Goal: Information Seeking & Learning: Learn about a topic

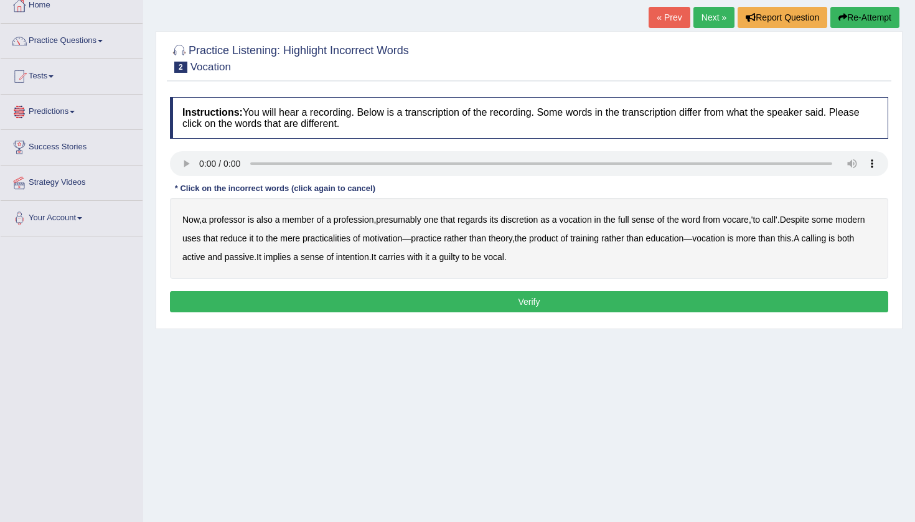
scroll to position [60, 0]
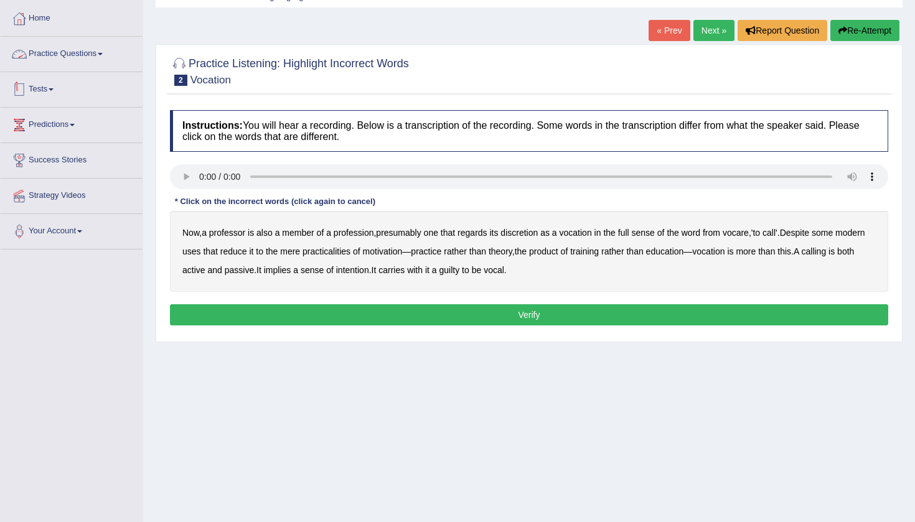
click at [87, 48] on link "Practice Questions" at bounding box center [72, 52] width 142 height 31
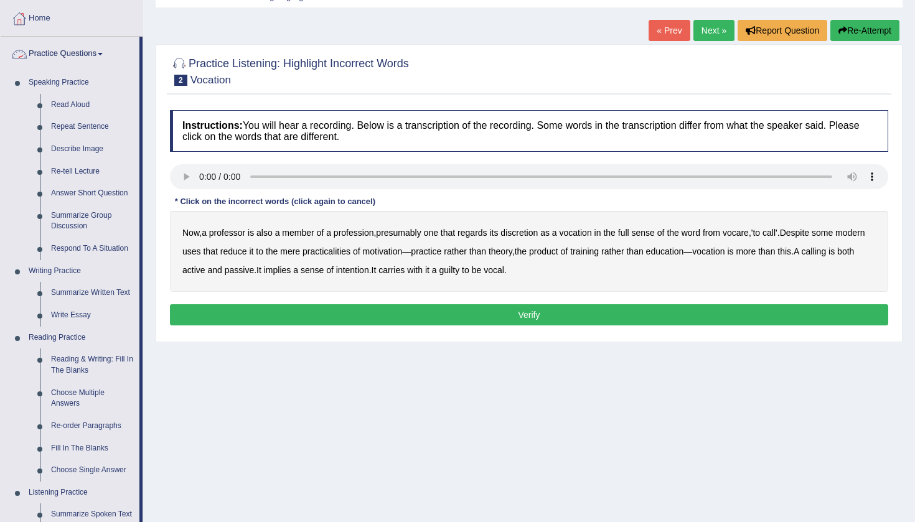
click at [148, 95] on div "Home Practice Listening: Highlight Incorrect Words Vocation « Prev Next » Repor…" at bounding box center [529, 251] width 772 height 623
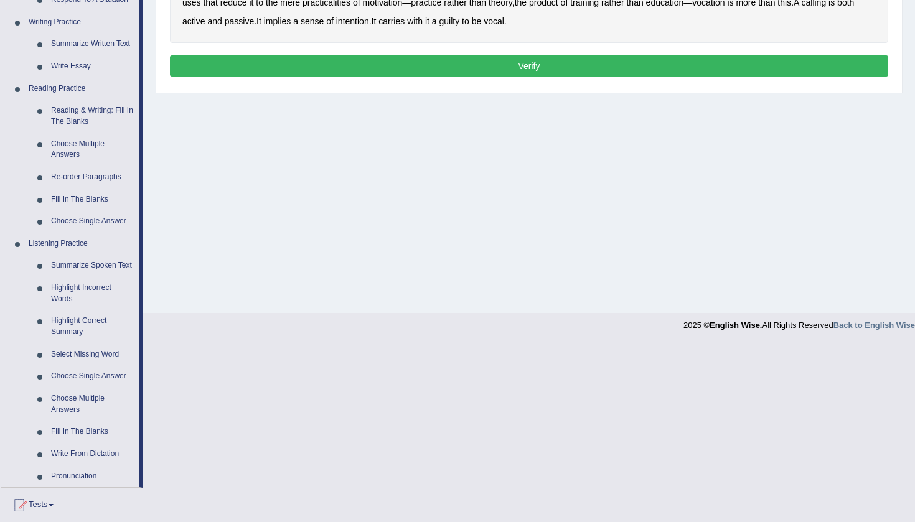
scroll to position [318, 0]
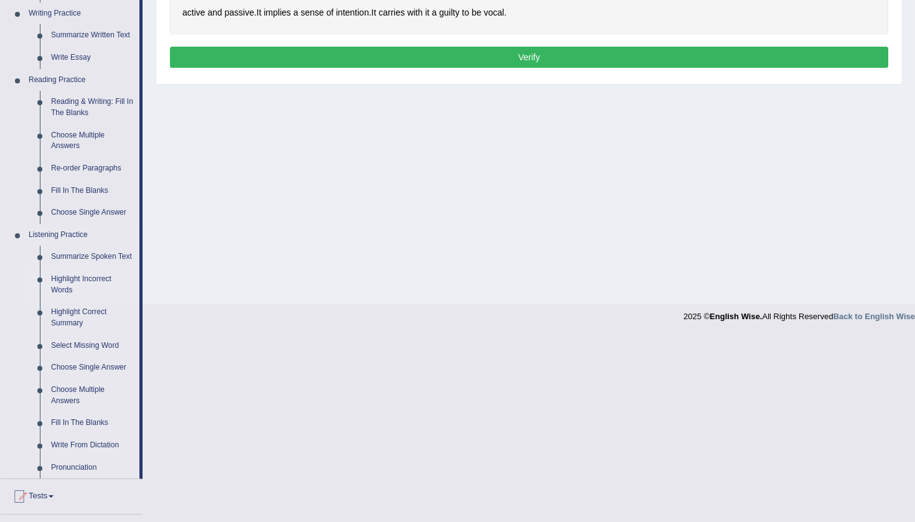
click at [92, 281] on link "Highlight Incorrect Words" at bounding box center [92, 284] width 94 height 33
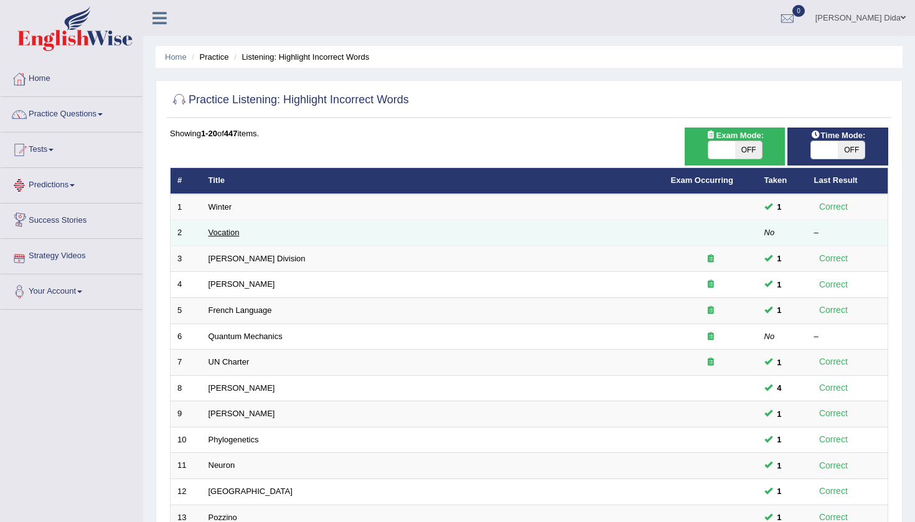
click at [229, 231] on link "Vocation" at bounding box center [224, 232] width 31 height 9
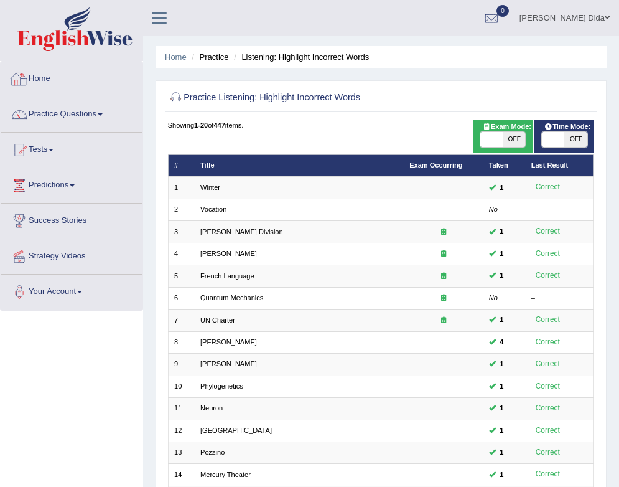
click at [104, 80] on link "Home" at bounding box center [72, 77] width 142 height 31
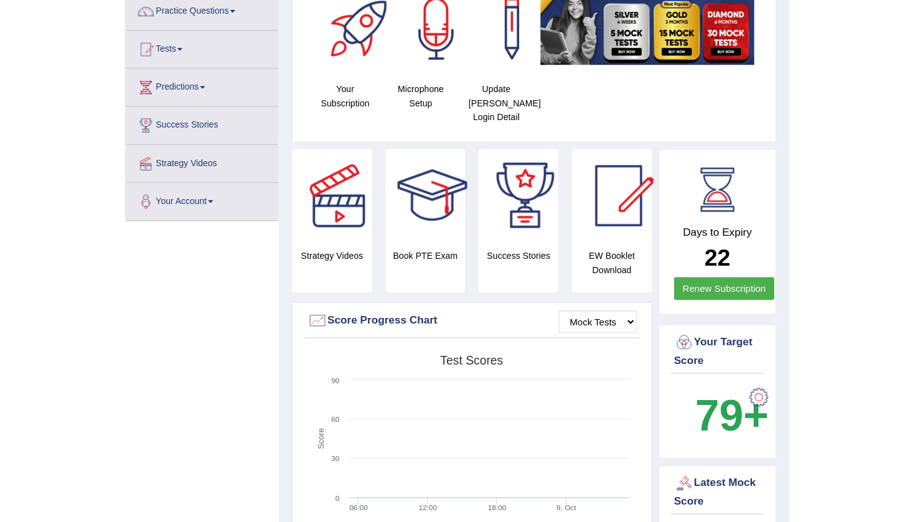
scroll to position [103, 0]
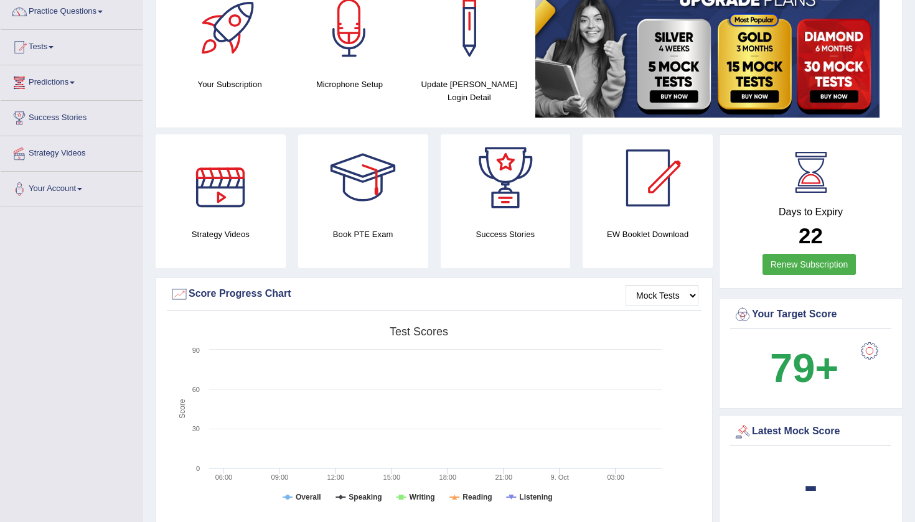
click at [100, 10] on link "Practice Questions" at bounding box center [72, 9] width 142 height 31
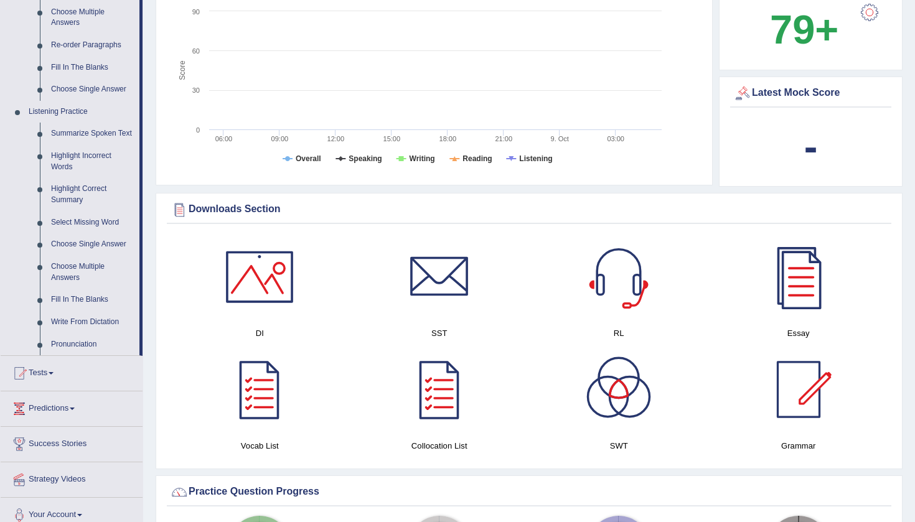
scroll to position [442, 0]
click at [82, 167] on link "Highlight Incorrect Words" at bounding box center [92, 160] width 94 height 33
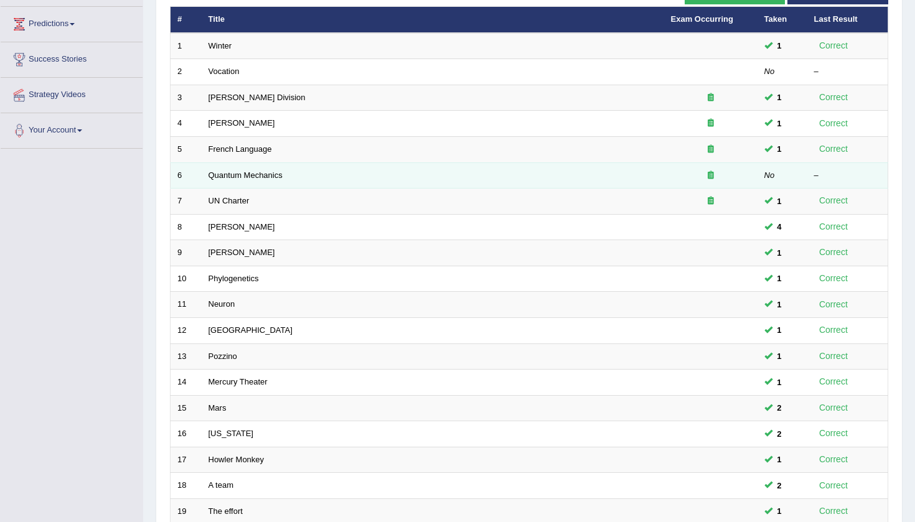
scroll to position [151, 0]
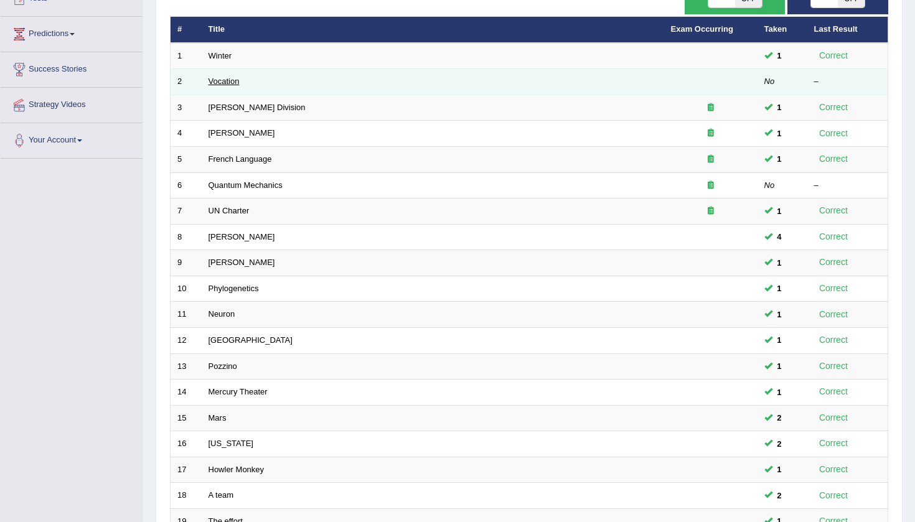
click at [229, 82] on link "Vocation" at bounding box center [224, 81] width 31 height 9
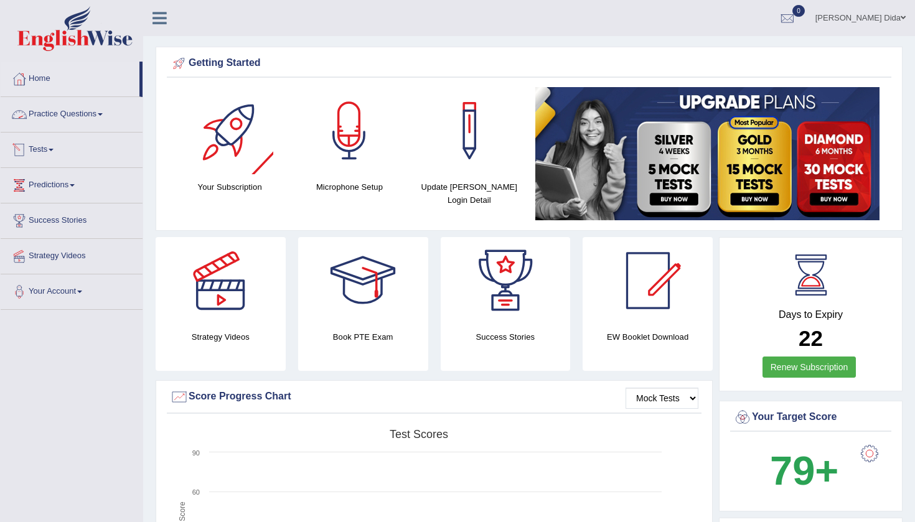
click at [97, 116] on link "Practice Questions" at bounding box center [72, 112] width 142 height 31
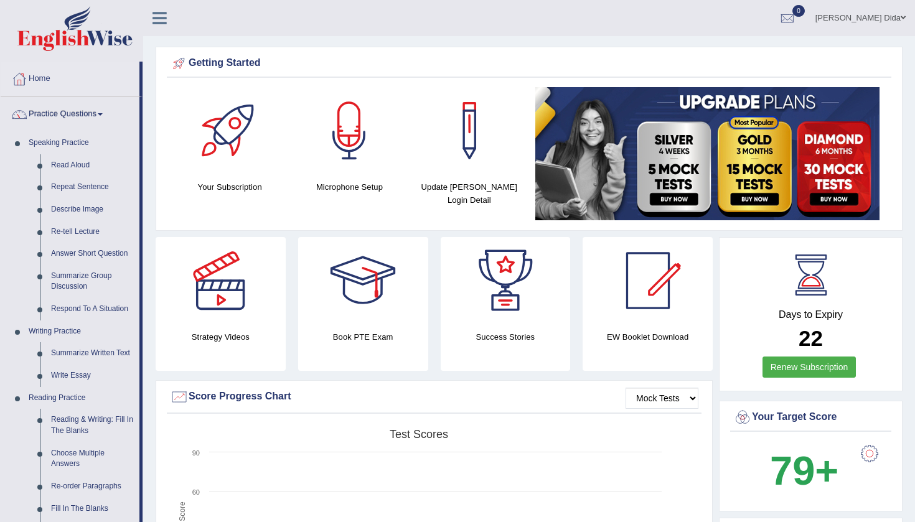
drag, startPoint x: 764, startPoint y: 190, endPoint x: 707, endPoint y: 95, distance: 111.5
click at [707, 99] on img at bounding box center [707, 153] width 344 height 133
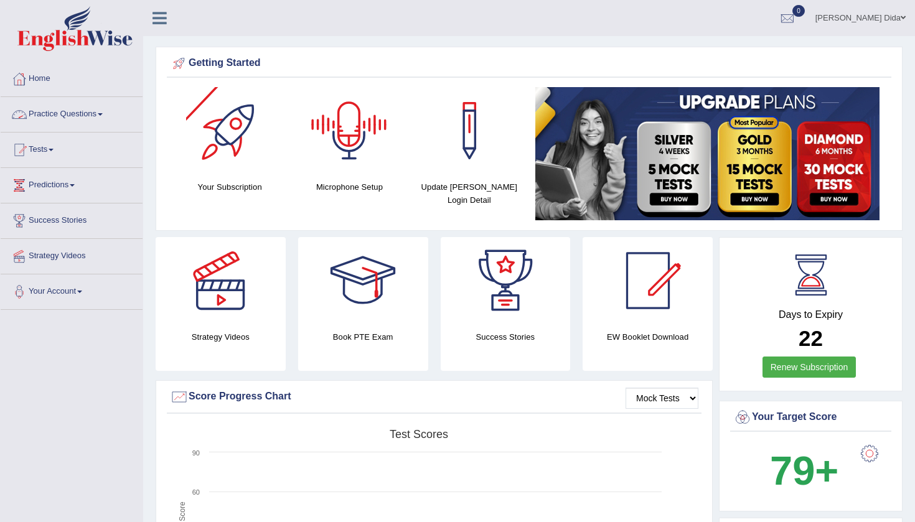
click at [99, 115] on link "Practice Questions" at bounding box center [72, 112] width 142 height 31
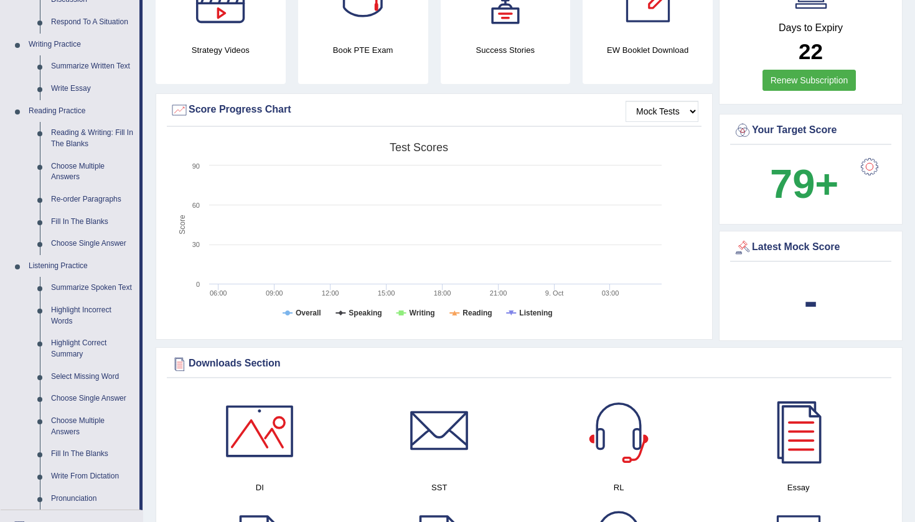
scroll to position [292, 0]
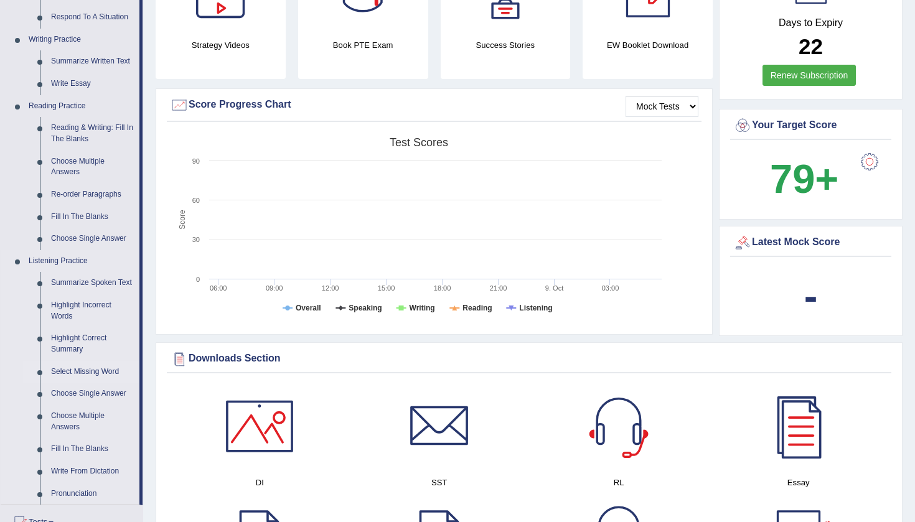
click at [88, 372] on link "Select Missing Word" at bounding box center [92, 372] width 94 height 22
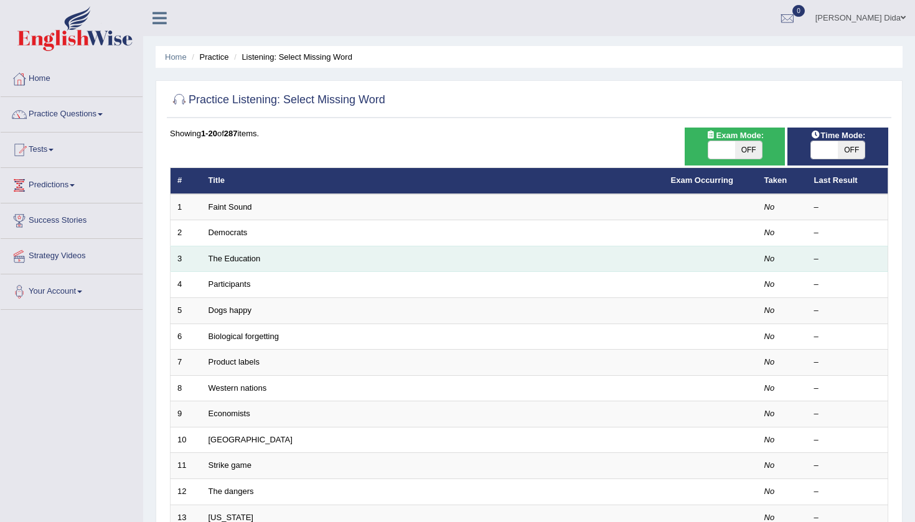
click at [240, 207] on link "Faint Sound" at bounding box center [231, 206] width 44 height 9
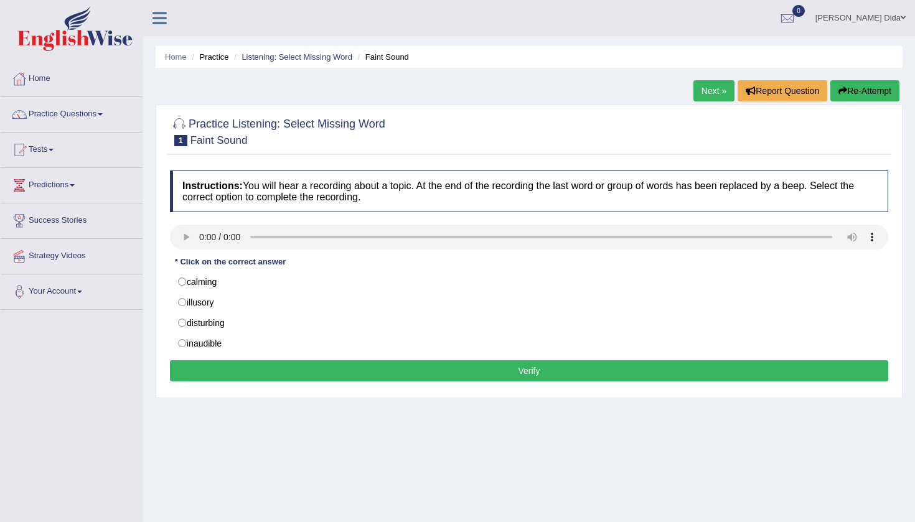
click at [199, 237] on audio at bounding box center [529, 237] width 718 height 25
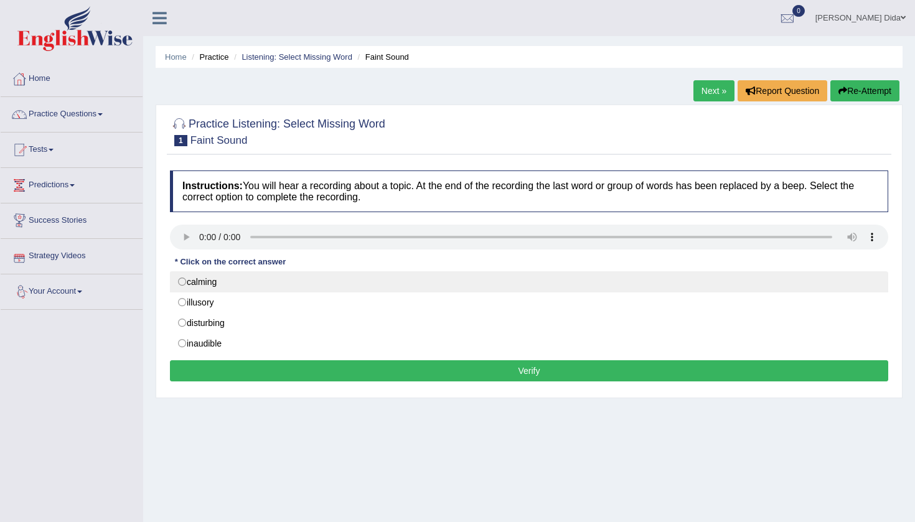
click at [181, 281] on label "calming" at bounding box center [529, 281] width 718 height 21
radio input "true"
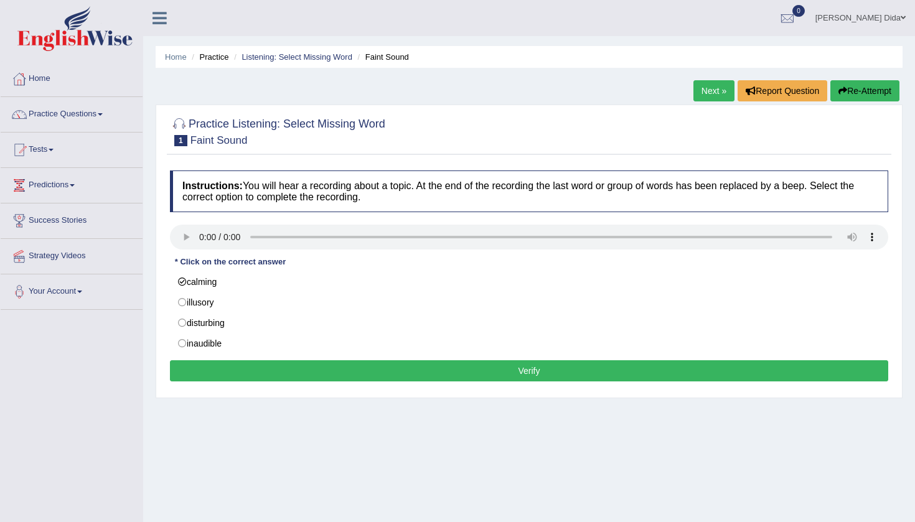
click at [507, 369] on button "Verify" at bounding box center [529, 370] width 718 height 21
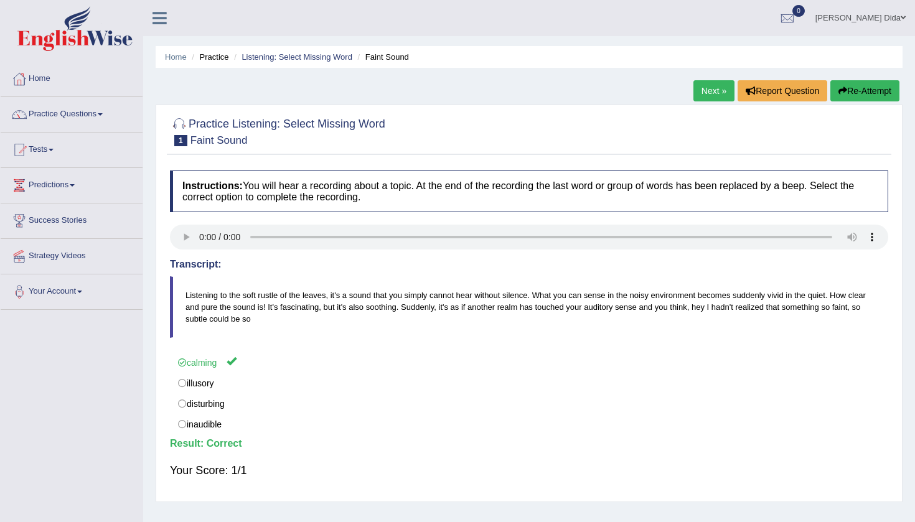
click at [707, 89] on link "Next »" at bounding box center [713, 90] width 41 height 21
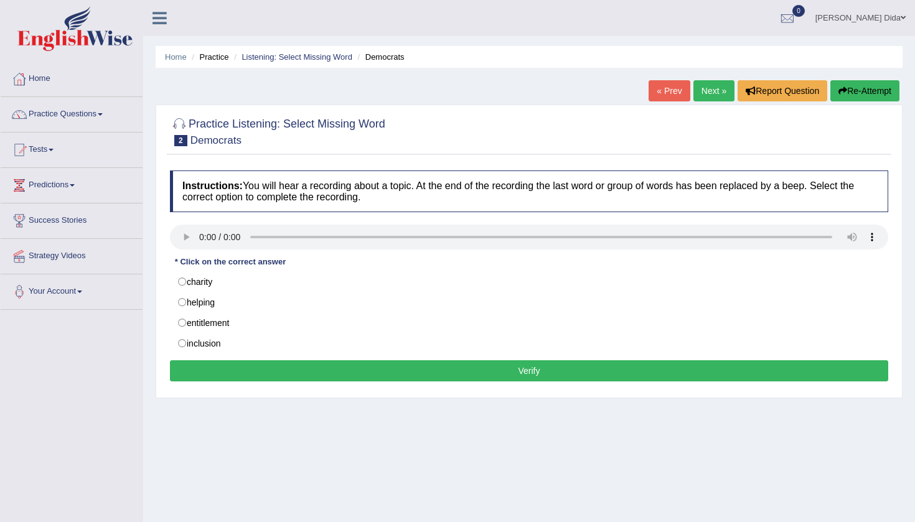
click at [201, 237] on audio at bounding box center [529, 237] width 718 height 25
click at [200, 237] on audio at bounding box center [529, 237] width 718 height 25
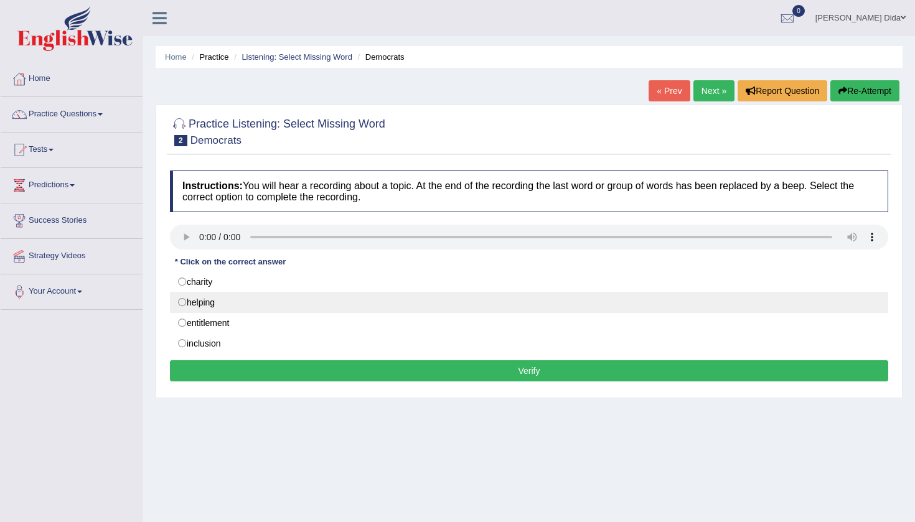
click at [182, 304] on label "helping" at bounding box center [529, 302] width 718 height 21
radio input "true"
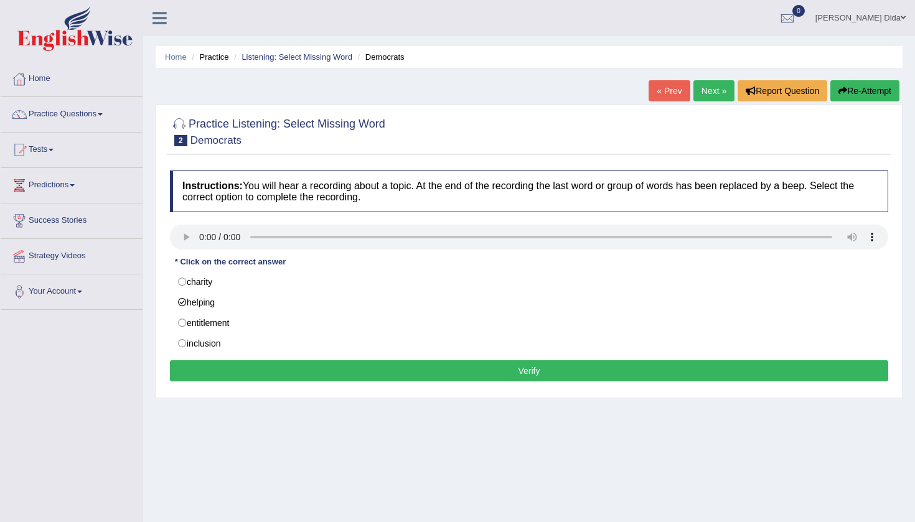
click at [297, 370] on button "Verify" at bounding box center [529, 370] width 718 height 21
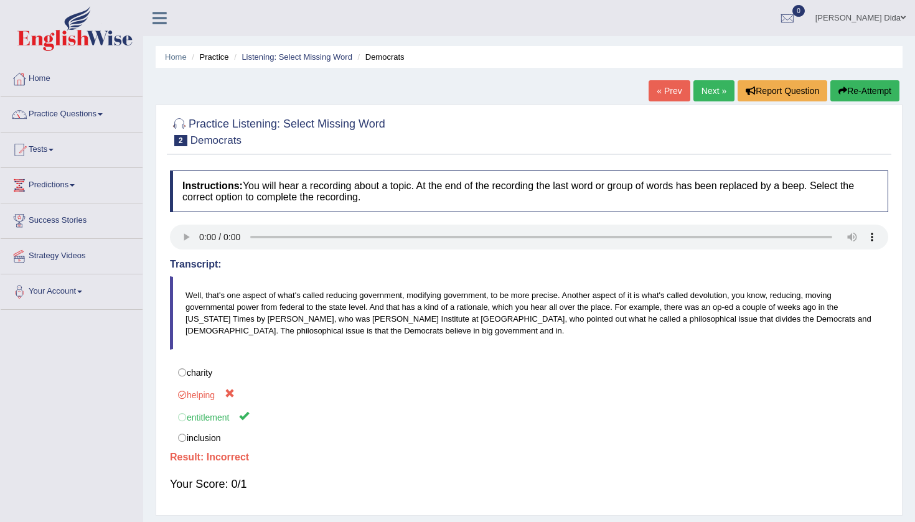
click at [707, 92] on link "Next »" at bounding box center [713, 90] width 41 height 21
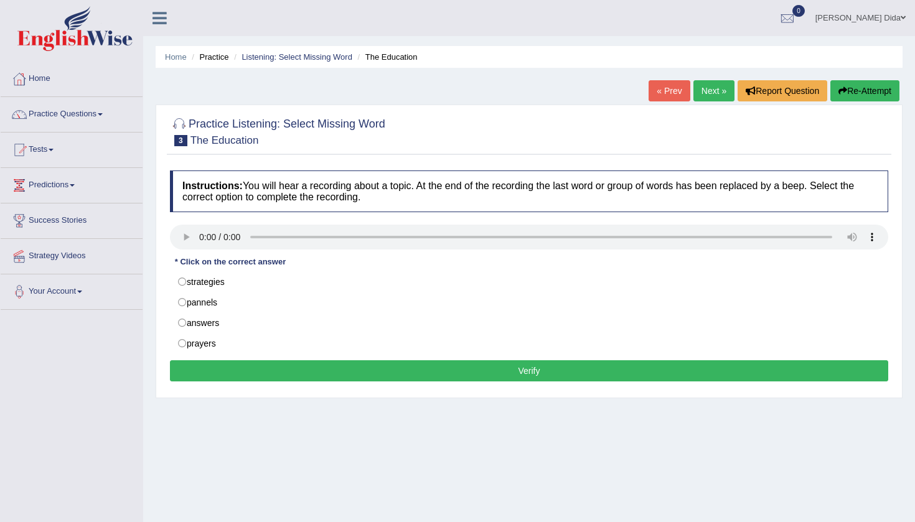
click at [200, 237] on audio at bounding box center [529, 237] width 718 height 25
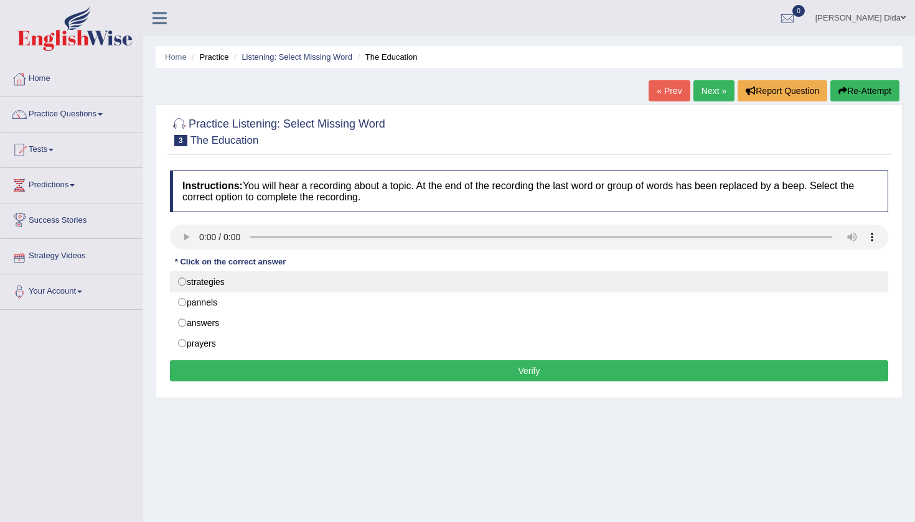
click at [183, 283] on label "strategies" at bounding box center [529, 281] width 718 height 21
radio input "true"
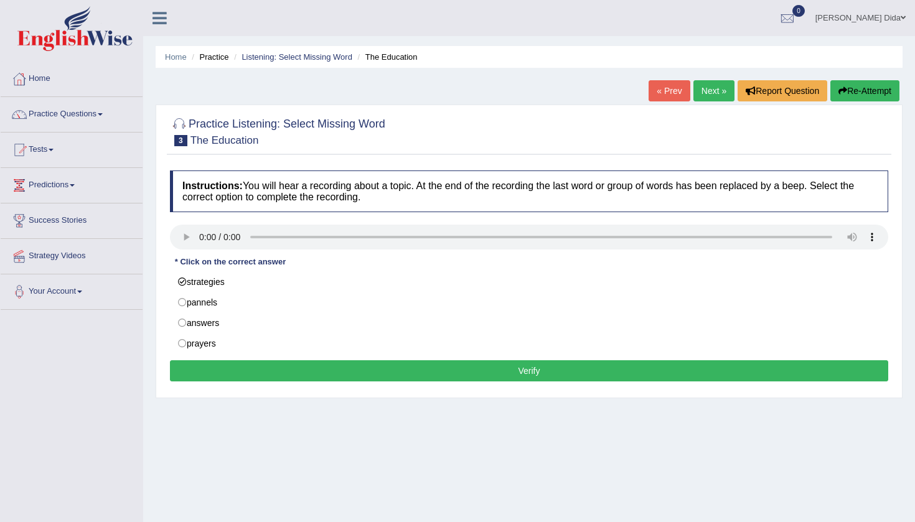
click at [302, 368] on button "Verify" at bounding box center [529, 370] width 718 height 21
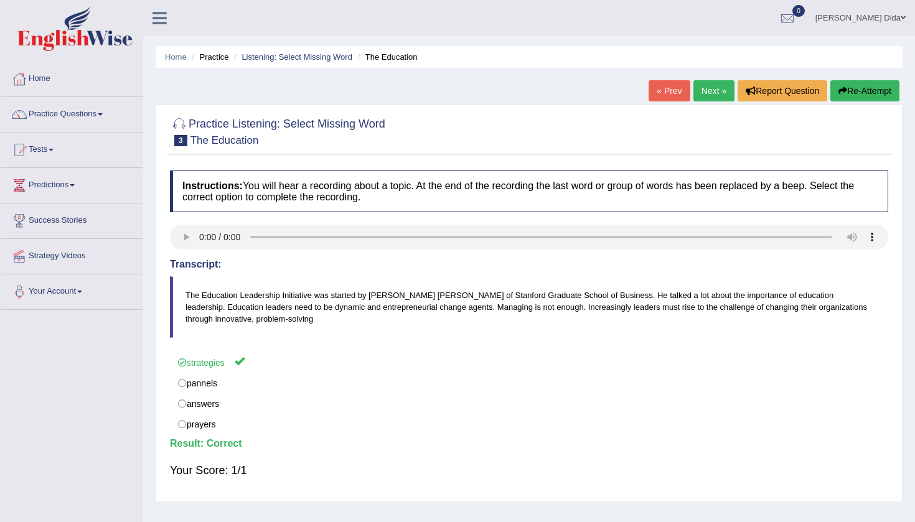
click at [706, 92] on link "Next »" at bounding box center [713, 90] width 41 height 21
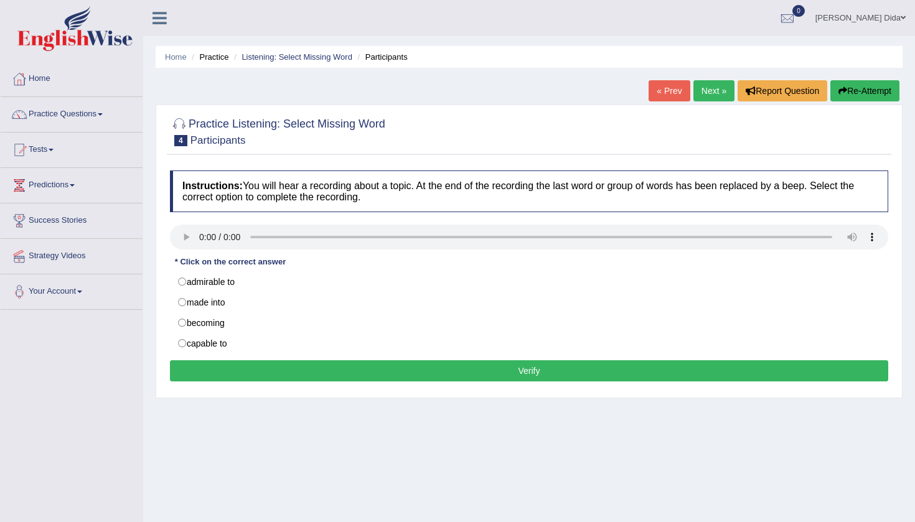
click at [707, 88] on link "Next »" at bounding box center [713, 90] width 41 height 21
click at [201, 236] on audio at bounding box center [529, 237] width 718 height 25
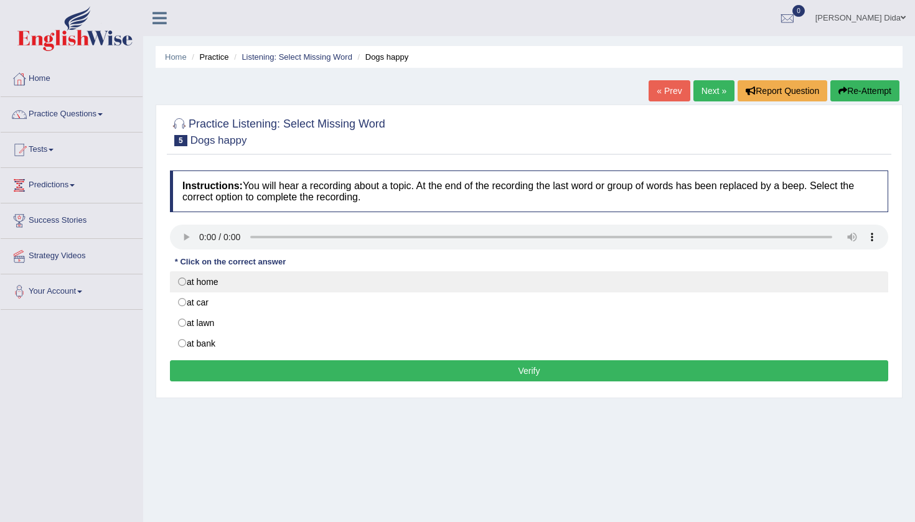
click at [184, 283] on label "at home" at bounding box center [529, 281] width 718 height 21
radio input "true"
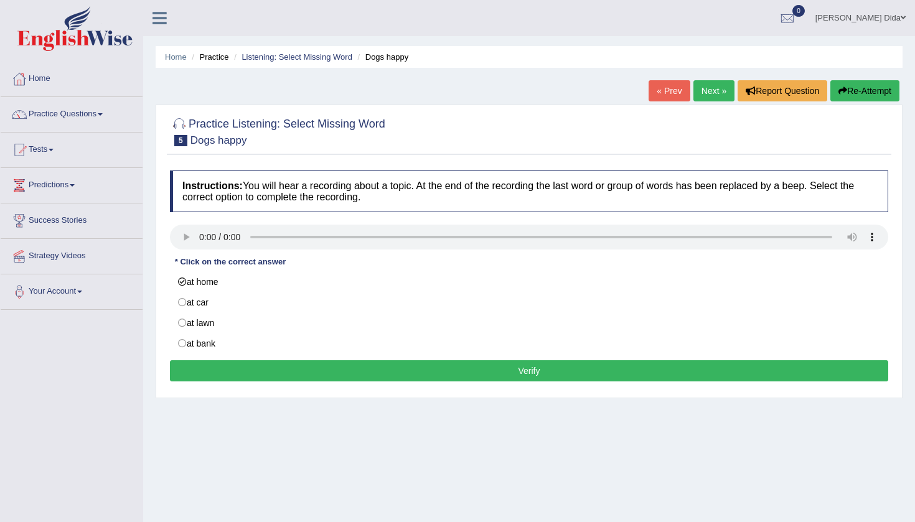
click at [278, 369] on button "Verify" at bounding box center [529, 370] width 718 height 21
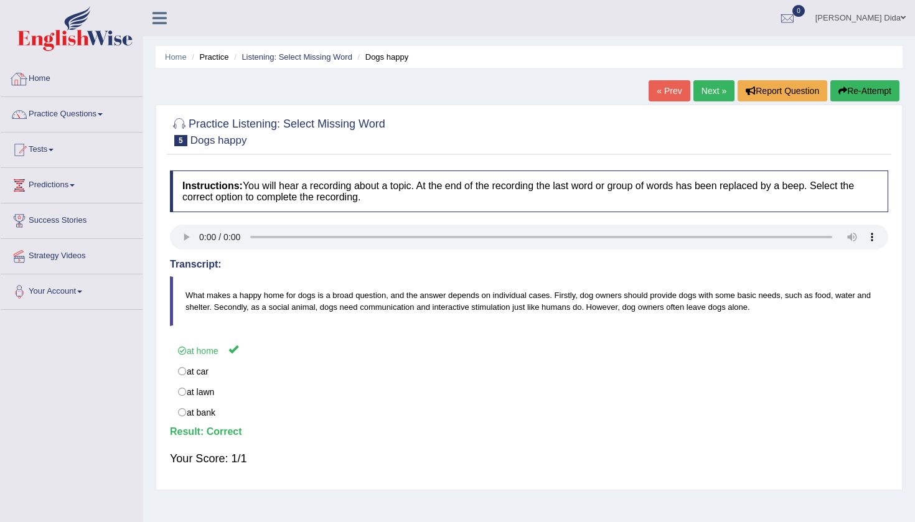
click at [98, 78] on link "Home" at bounding box center [72, 77] width 142 height 31
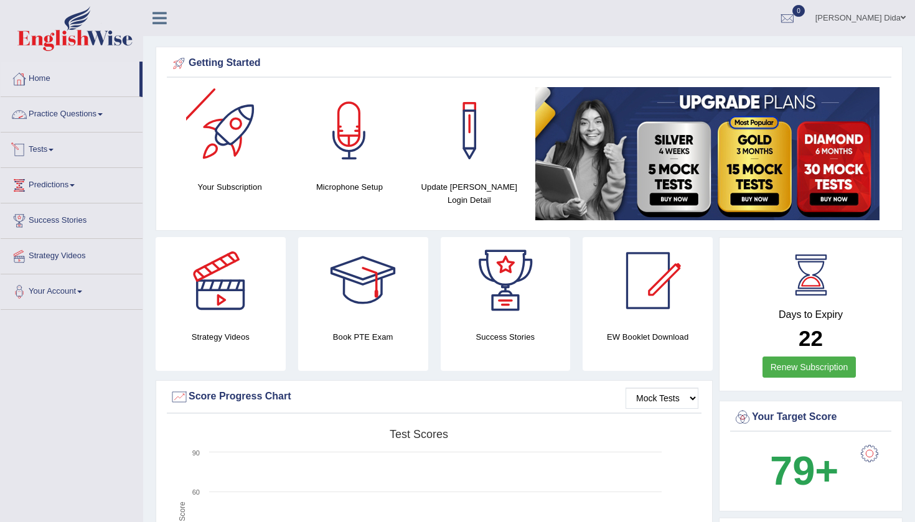
click at [93, 111] on link "Practice Questions" at bounding box center [72, 112] width 142 height 31
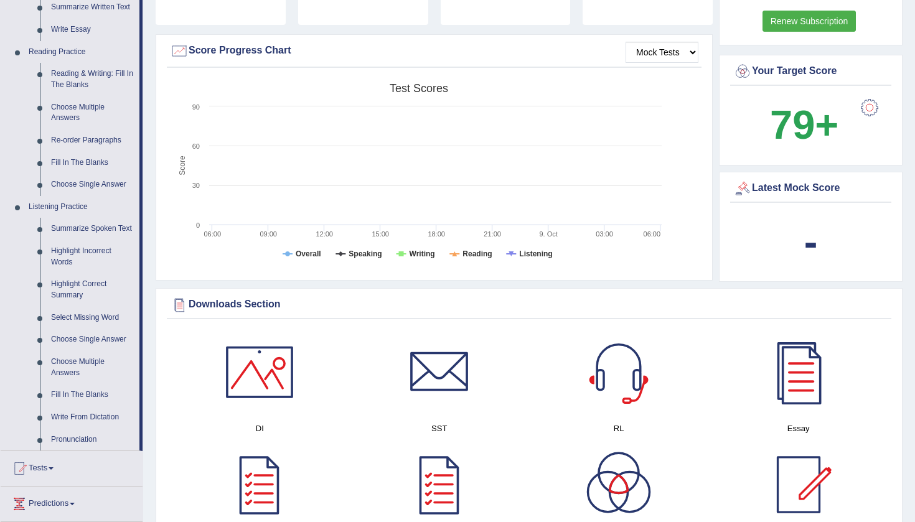
scroll to position [347, 0]
click at [78, 394] on link "Fill In The Blanks" at bounding box center [92, 394] width 94 height 22
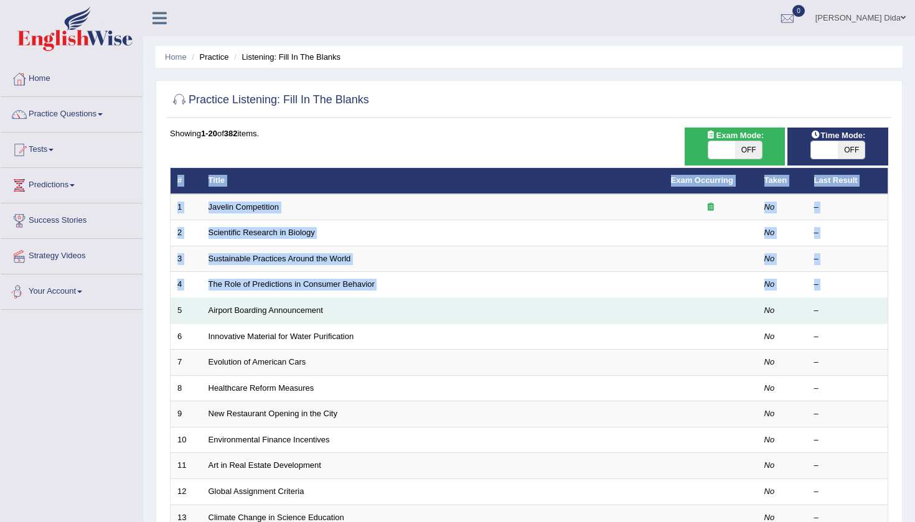
drag, startPoint x: 784, startPoint y: 291, endPoint x: 172, endPoint y: 303, distance: 612.0
click at [172, 303] on div "Practice Listening: Fill In The Blanks Time Mode: ON OFF Exam Mode: ON OFF Show…" at bounding box center [529, 431] width 747 height 703
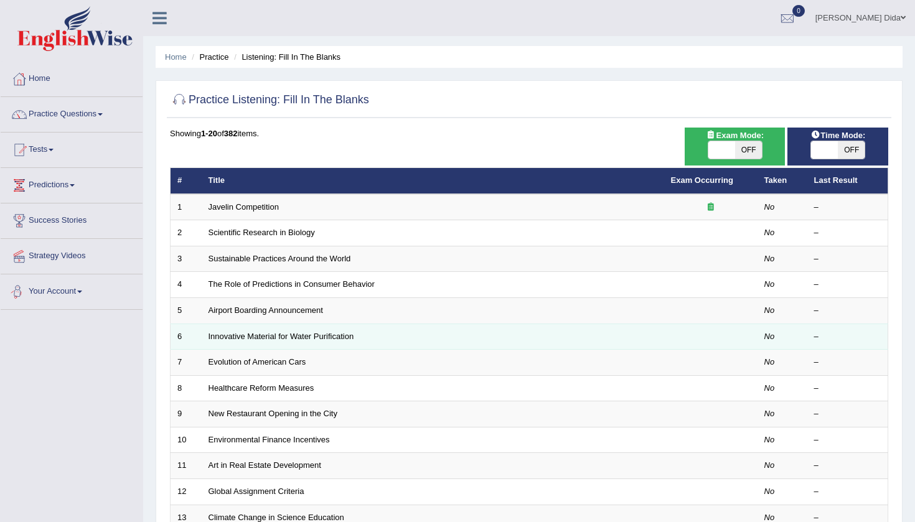
click at [414, 330] on td "Innovative Material for Water Purification" at bounding box center [433, 337] width 463 height 26
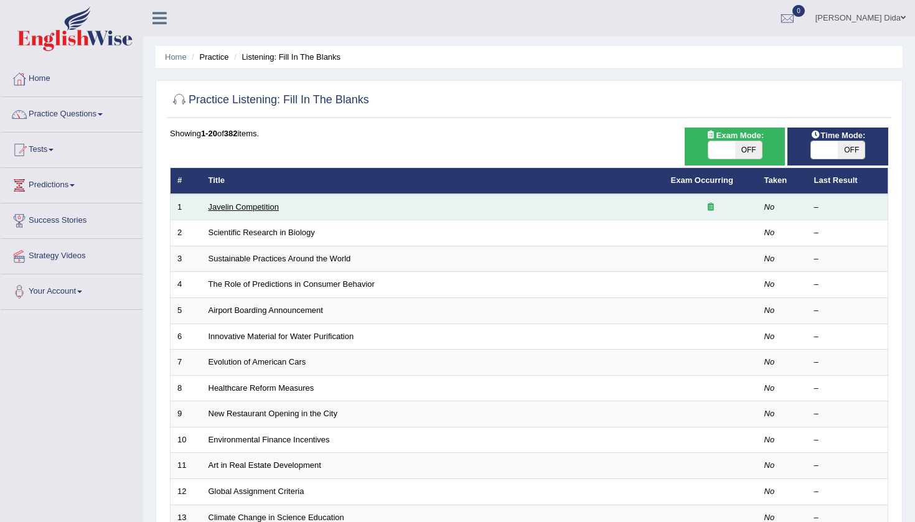
click at [279, 207] on link "Javelin Competition" at bounding box center [244, 206] width 70 height 9
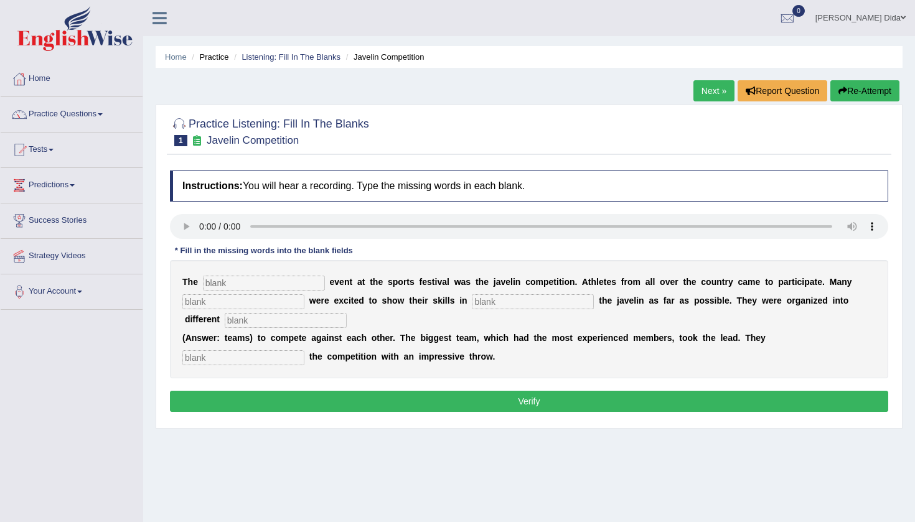
click at [709, 92] on link "Next »" at bounding box center [713, 90] width 41 height 21
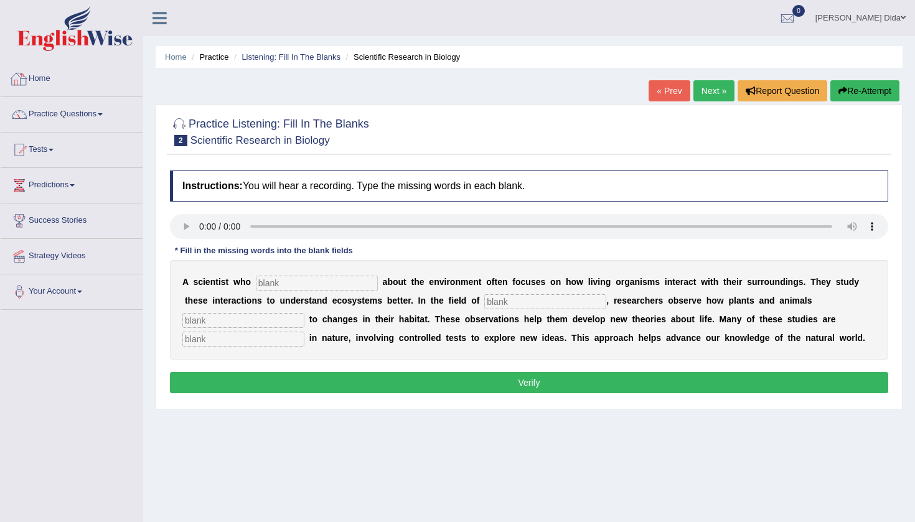
click at [86, 79] on link "Home" at bounding box center [72, 77] width 142 height 31
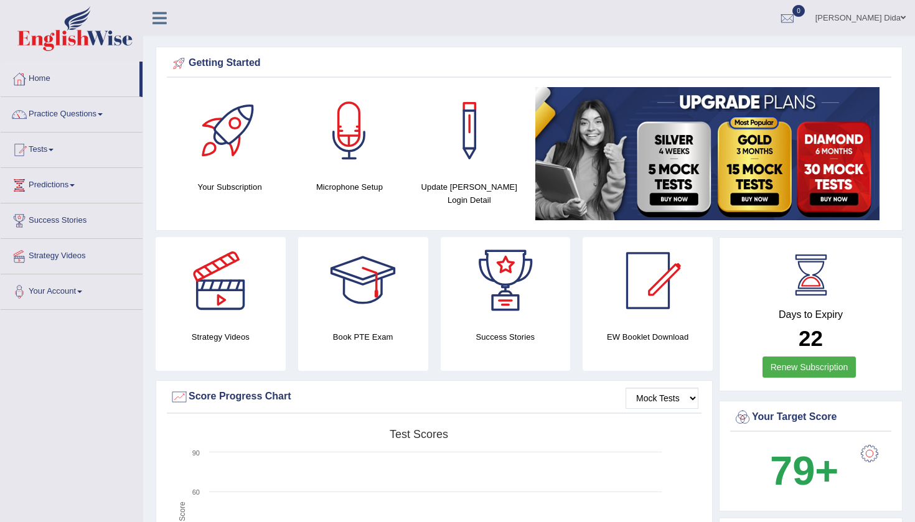
click at [348, 156] on div at bounding box center [349, 130] width 87 height 87
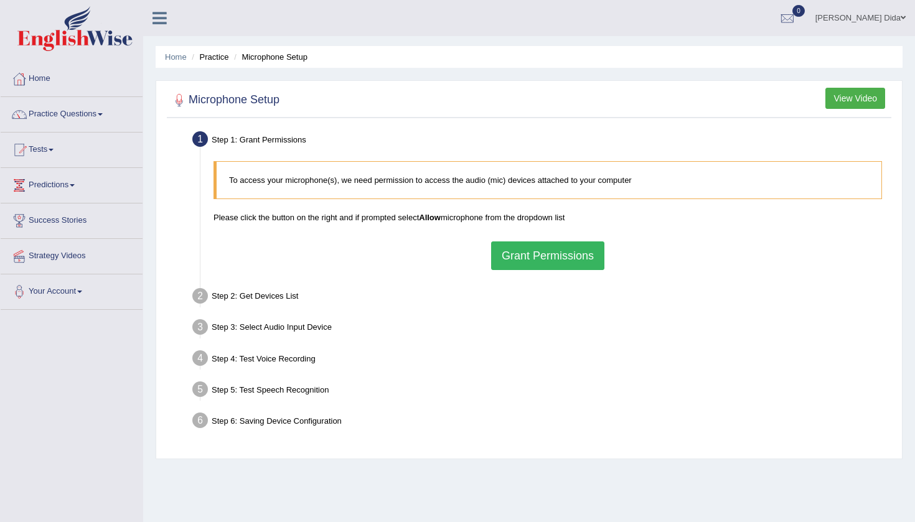
click at [540, 251] on button "Grant Permissions" at bounding box center [547, 256] width 113 height 29
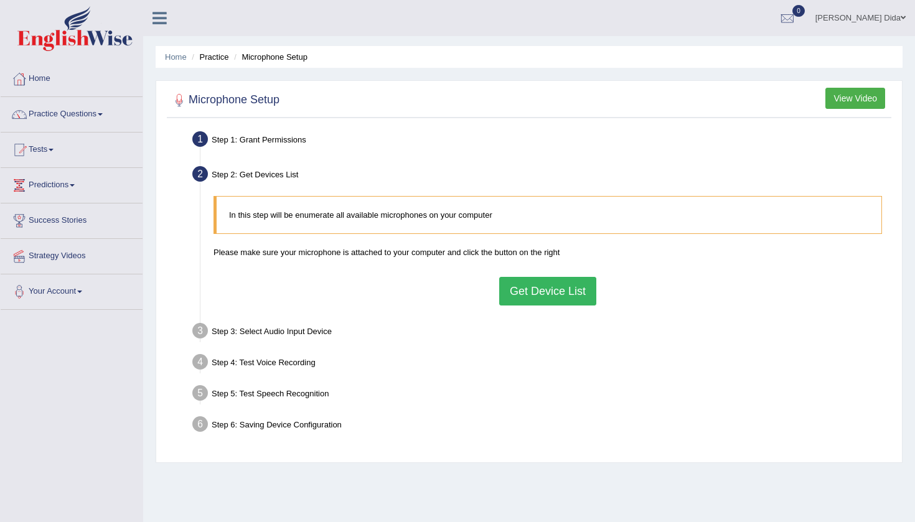
click at [540, 293] on button "Get Device List" at bounding box center [547, 291] width 97 height 29
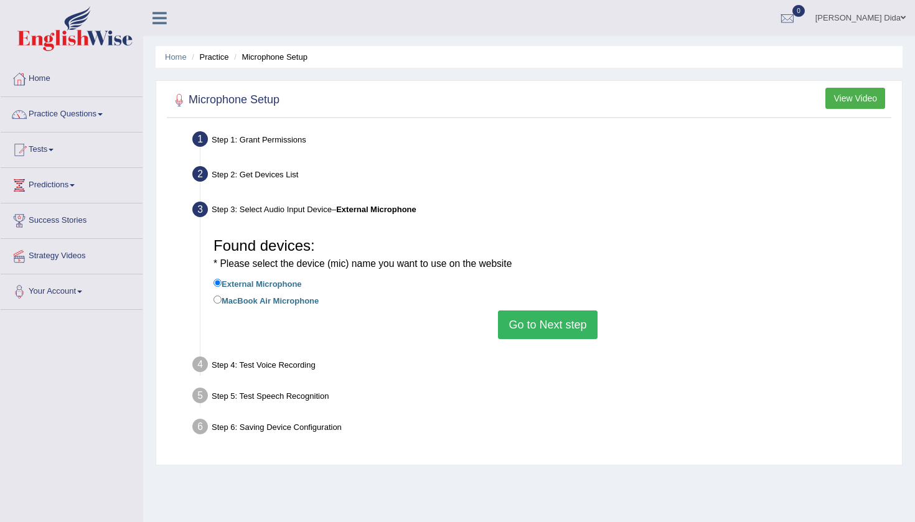
click at [527, 324] on button "Go to Next step" at bounding box center [547, 325] width 99 height 29
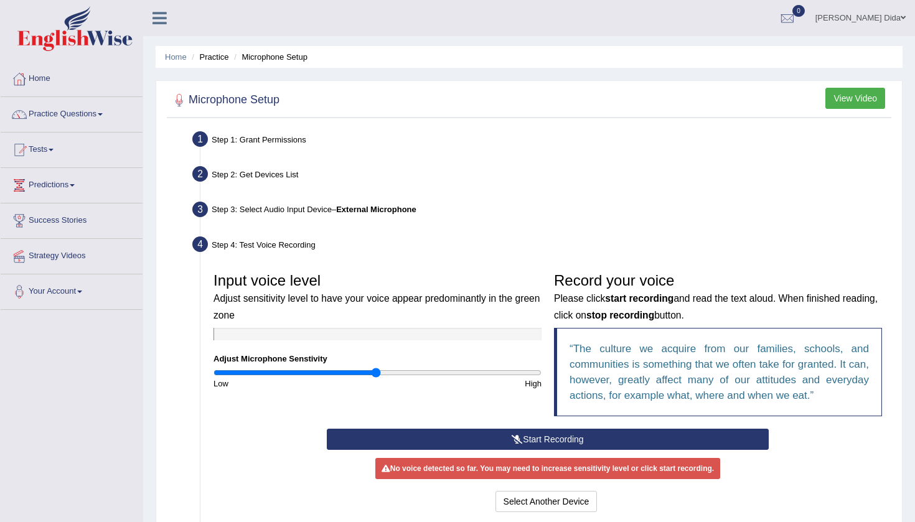
click at [574, 440] on button "Start Recording" at bounding box center [547, 439] width 441 height 21
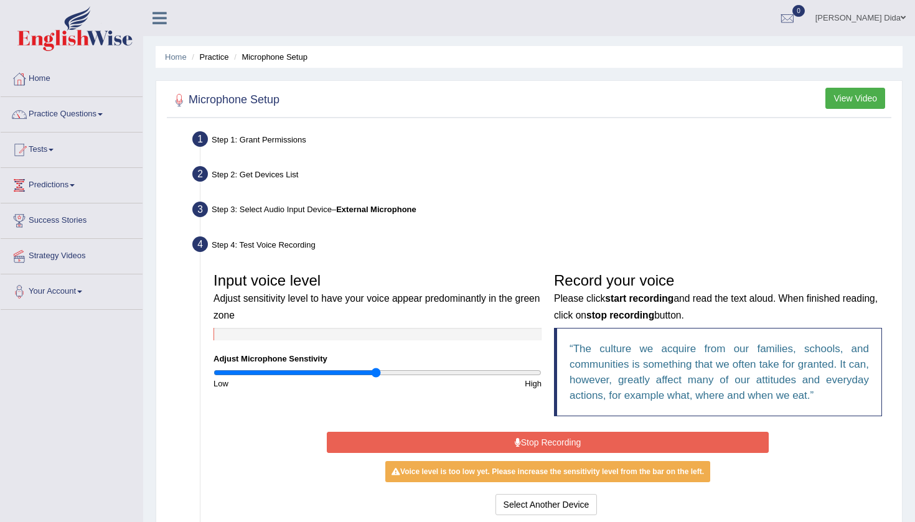
click at [179, 103] on div at bounding box center [179, 100] width 19 height 19
click at [531, 443] on button "Stop Recording" at bounding box center [547, 442] width 441 height 21
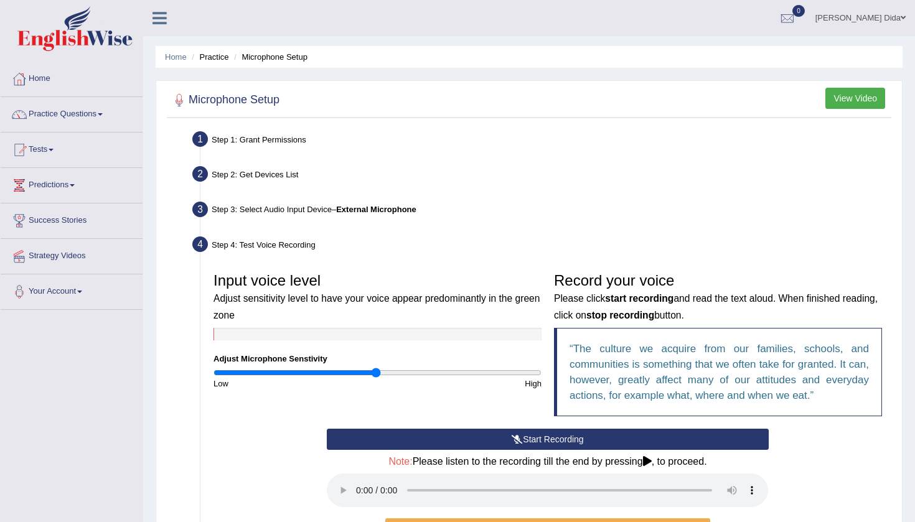
click at [578, 440] on button "Start Recording" at bounding box center [547, 439] width 441 height 21
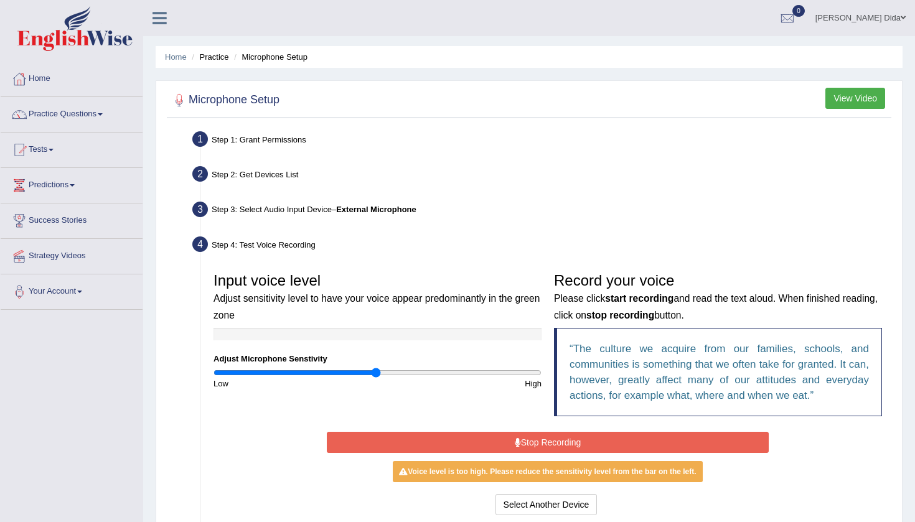
click at [578, 440] on button "Stop Recording" at bounding box center [547, 442] width 441 height 21
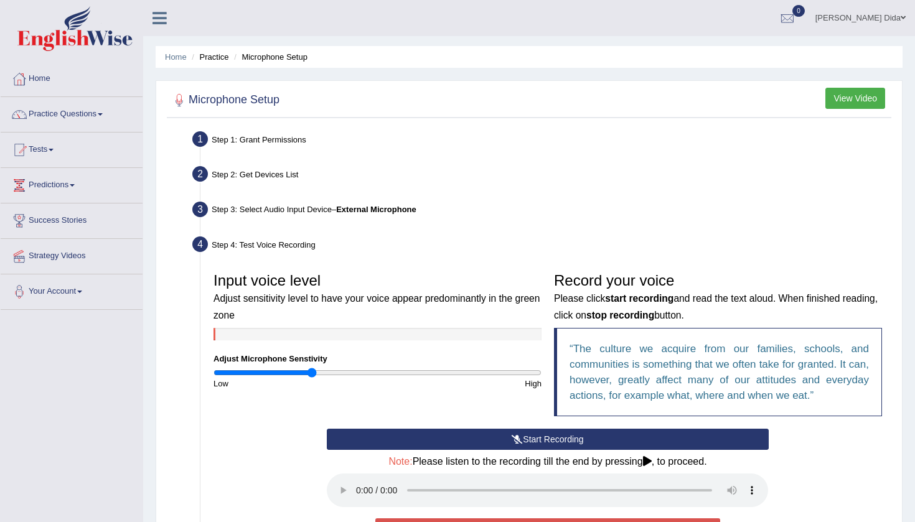
type input "0.6"
click at [311, 373] on input "range" at bounding box center [378, 373] width 328 height 10
click at [478, 438] on button "Start Recording" at bounding box center [547, 439] width 441 height 21
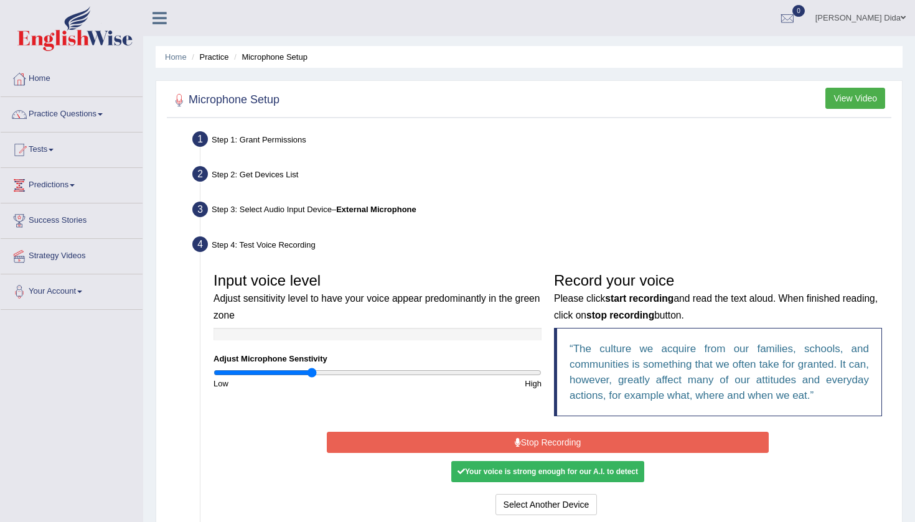
click at [492, 440] on button "Stop Recording" at bounding box center [547, 442] width 441 height 21
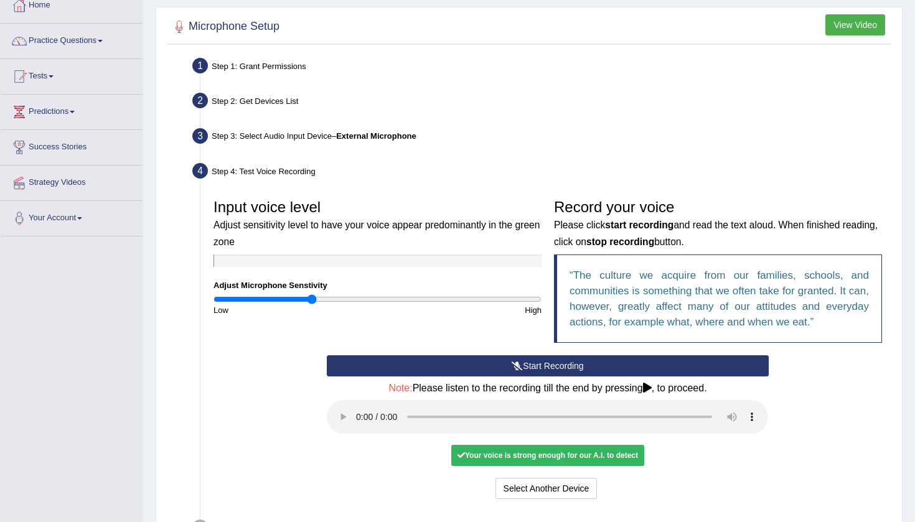
scroll to position [77, 0]
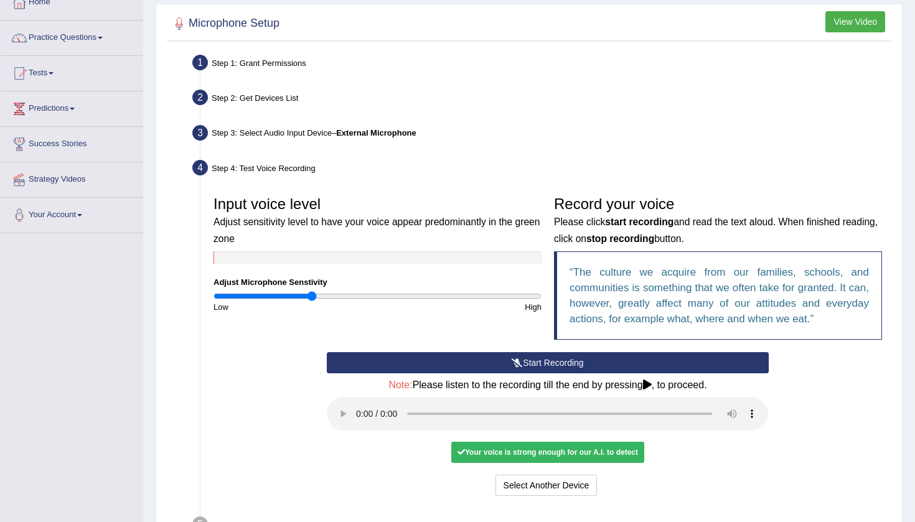
click at [355, 403] on audio at bounding box center [547, 414] width 441 height 34
click at [586, 475] on button "Voice is ok. Go to Next step" at bounding box center [599, 485] width 123 height 21
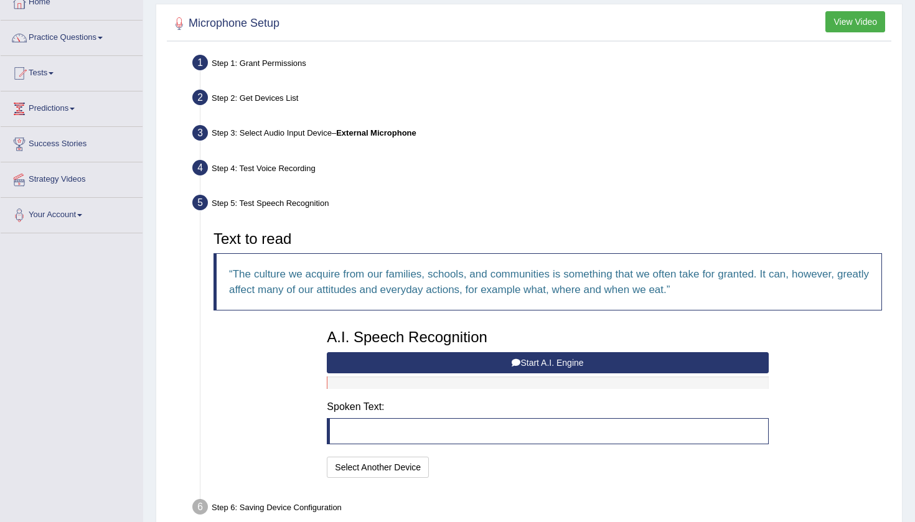
click at [545, 362] on button "Start A.I. Engine" at bounding box center [547, 362] width 441 height 21
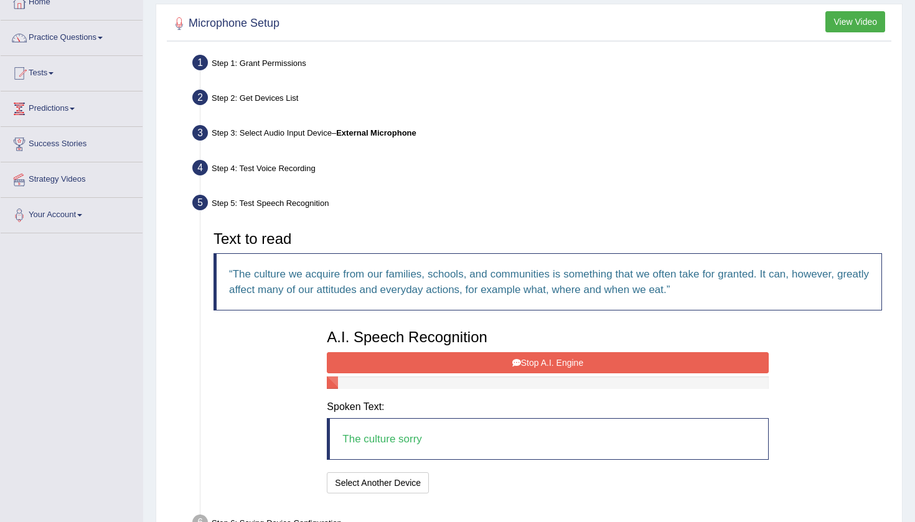
click at [596, 362] on button "Stop A.I. Engine" at bounding box center [547, 362] width 441 height 21
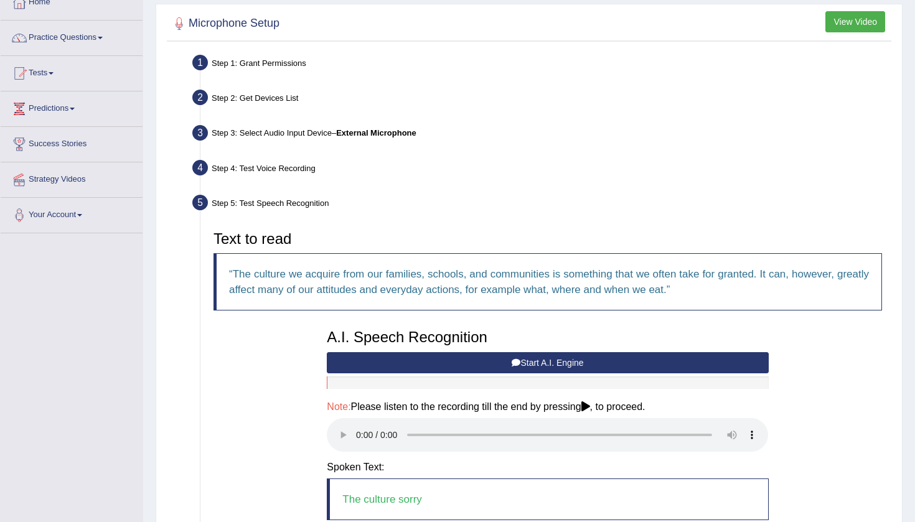
click at [547, 362] on button "Start A.I. Engine" at bounding box center [547, 362] width 441 height 21
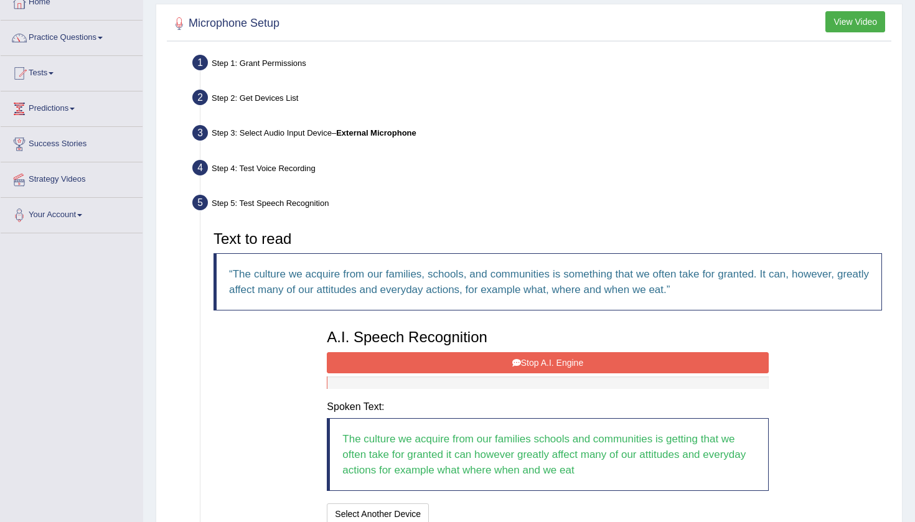
click at [554, 361] on button "Stop A.I. Engine" at bounding box center [547, 362] width 441 height 21
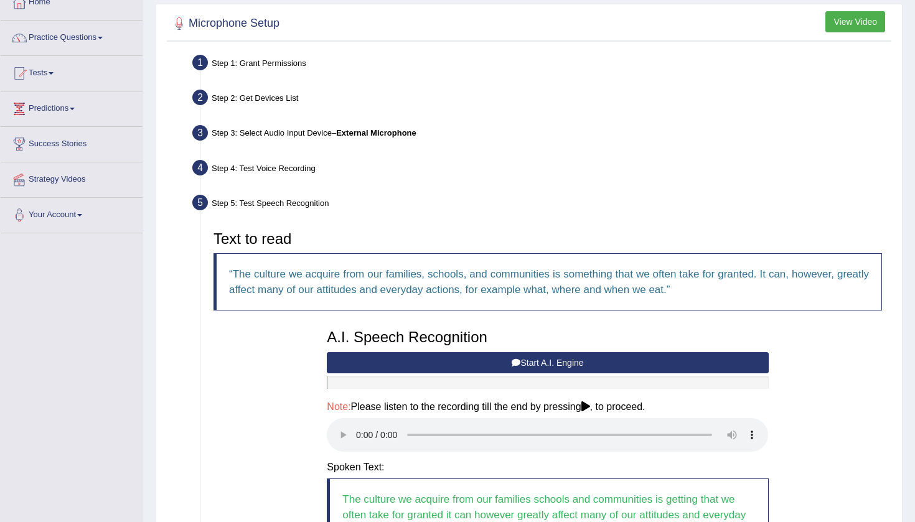
click at [357, 428] on audio at bounding box center [547, 435] width 441 height 34
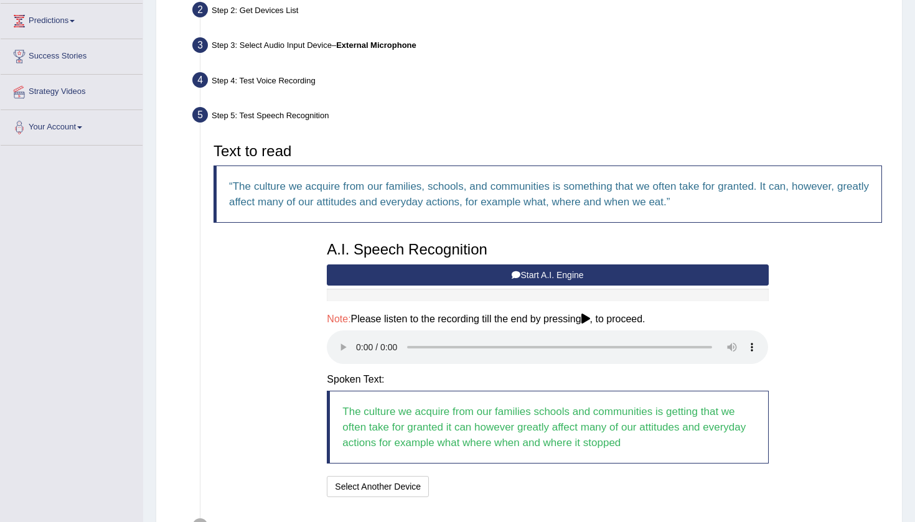
scroll to position [156, 0]
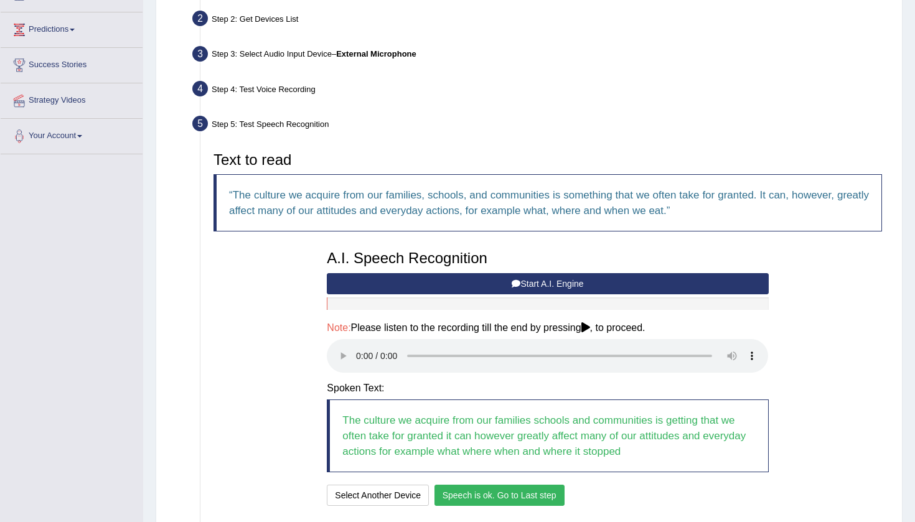
click at [517, 485] on button "Speech is ok. Go to Last step" at bounding box center [500, 495] width 130 height 21
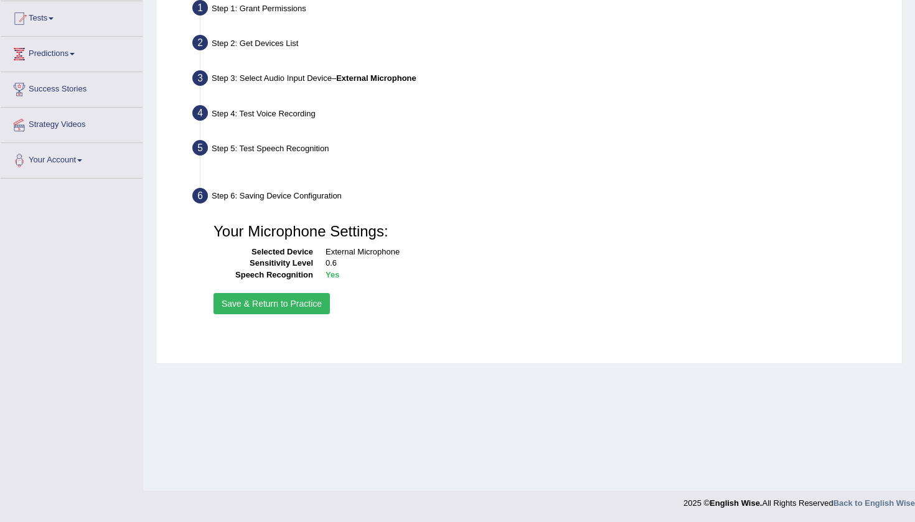
scroll to position [131, 0]
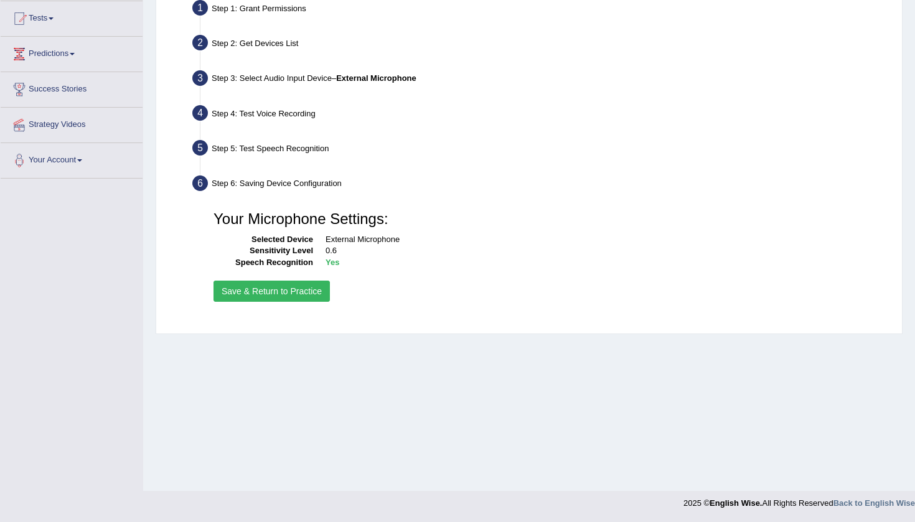
click at [305, 287] on button "Save & Return to Practice" at bounding box center [272, 291] width 116 height 21
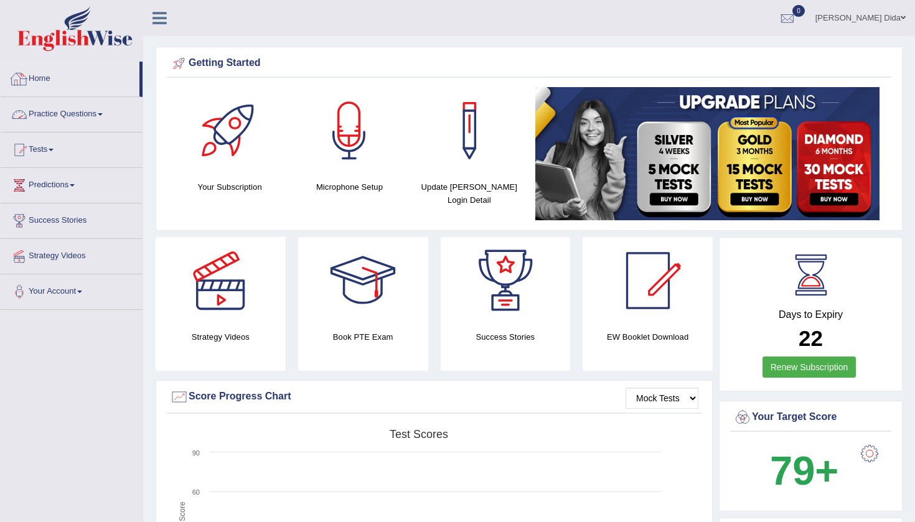
click at [105, 108] on link "Practice Questions" at bounding box center [72, 112] width 142 height 31
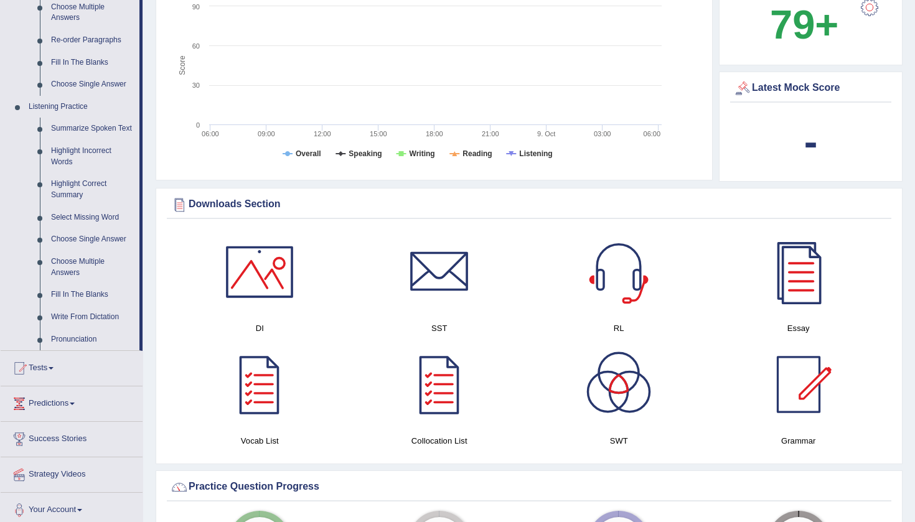
scroll to position [449, 0]
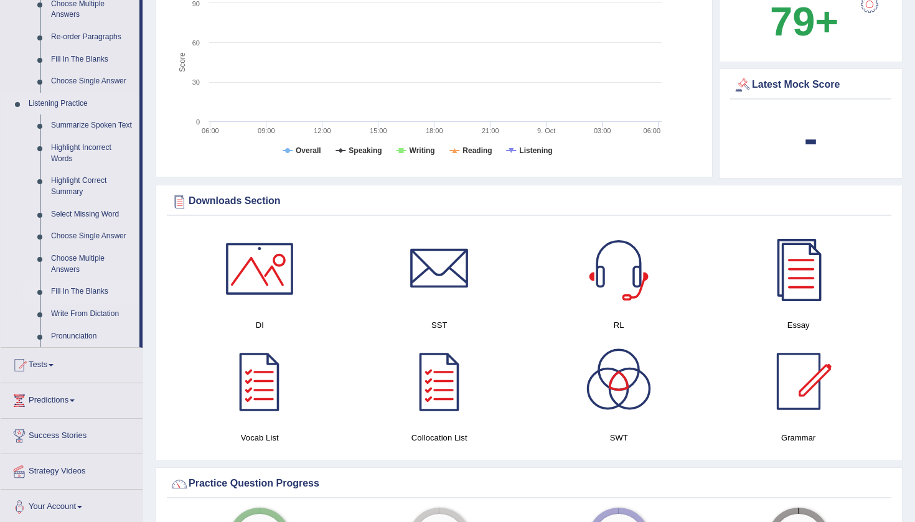
click at [88, 289] on link "Fill In The Blanks" at bounding box center [92, 292] width 94 height 22
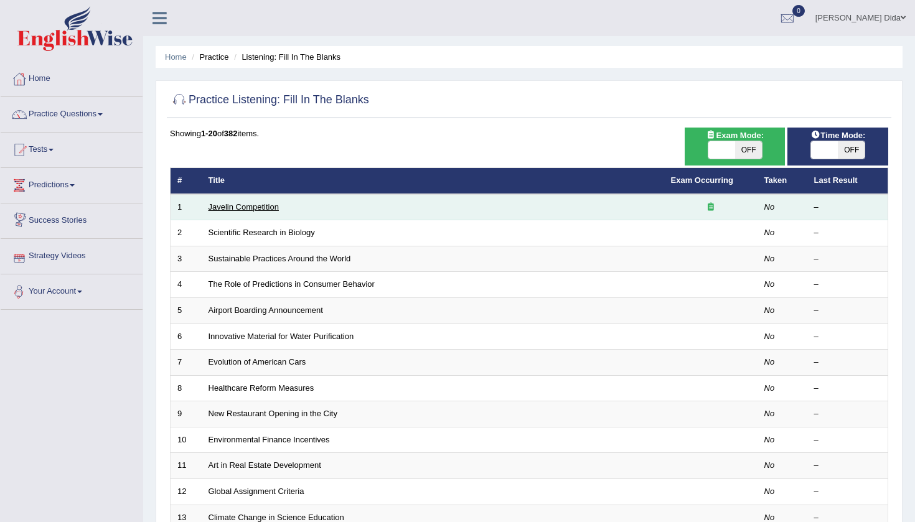
click at [248, 207] on link "Javelin Competition" at bounding box center [244, 206] width 70 height 9
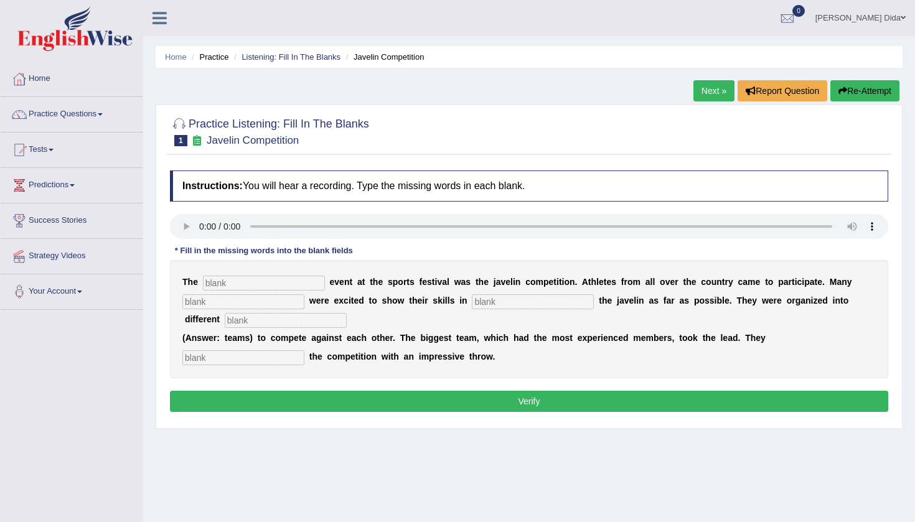
click at [708, 90] on link "Next »" at bounding box center [713, 90] width 41 height 21
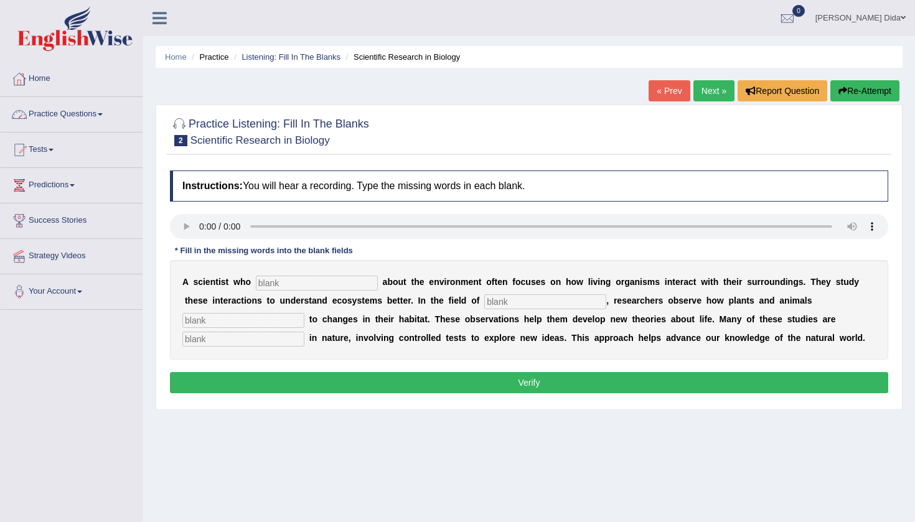
click at [90, 116] on link "Practice Questions" at bounding box center [72, 112] width 142 height 31
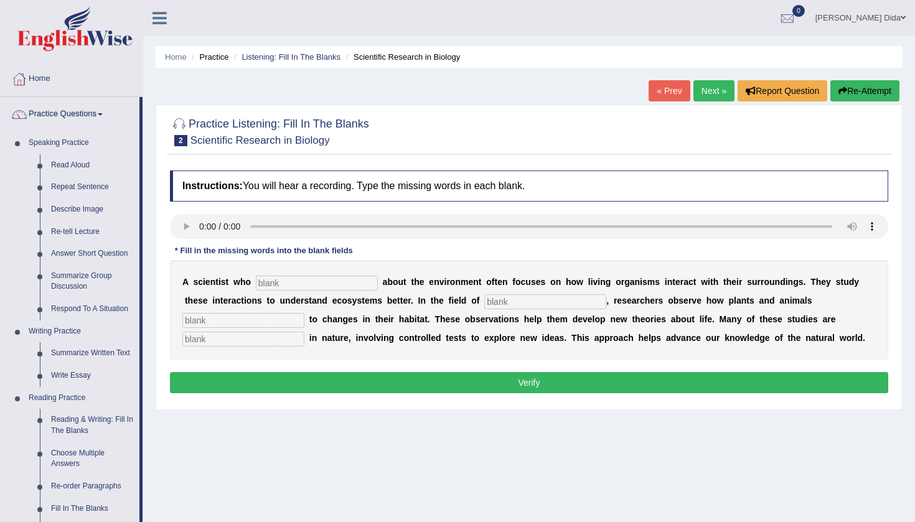
click at [147, 396] on div "Home Practice Listening: Fill In The Blanks Scientific Research in Biology « Pr…" at bounding box center [529, 311] width 772 height 623
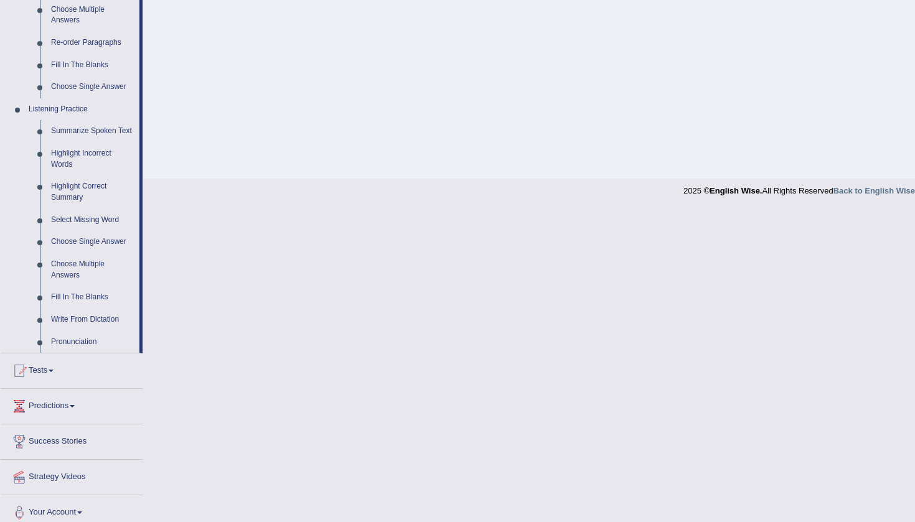
scroll to position [451, 0]
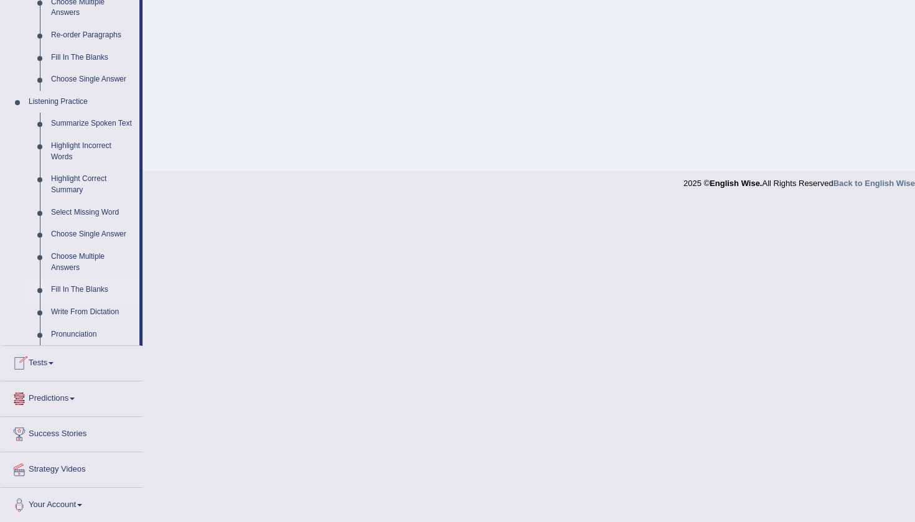
click at [94, 289] on link "Fill In The Blanks" at bounding box center [92, 290] width 94 height 22
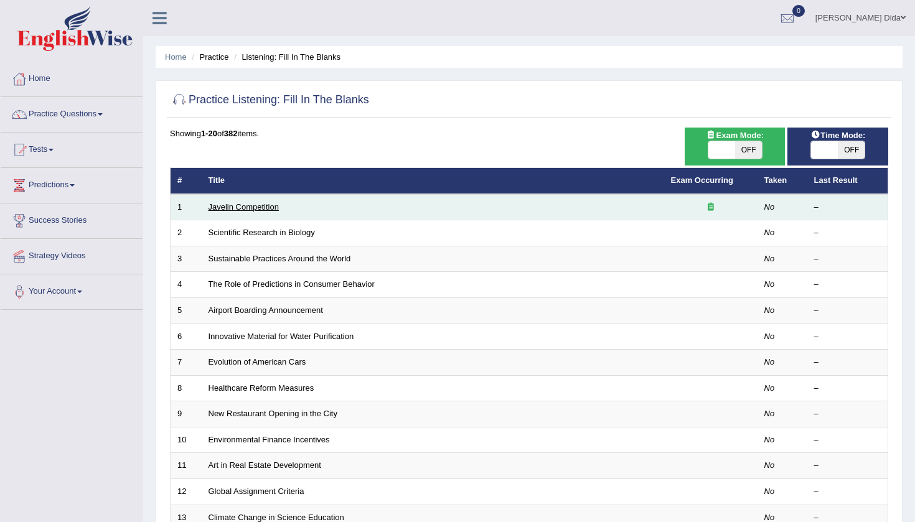
click at [256, 204] on link "Javelin Competition" at bounding box center [244, 206] width 70 height 9
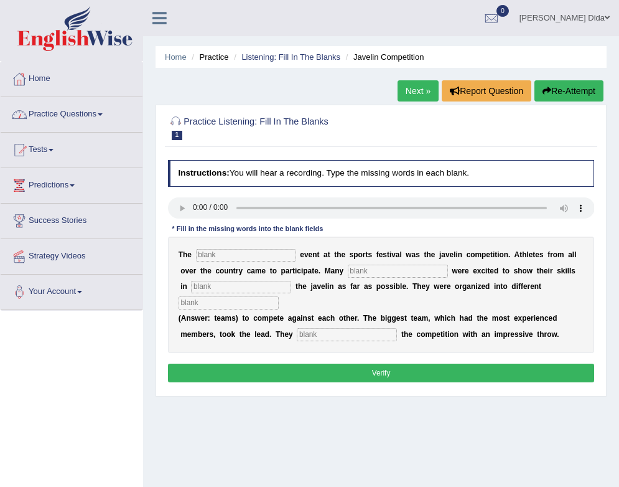
click at [91, 110] on link "Practice Questions" at bounding box center [72, 112] width 142 height 31
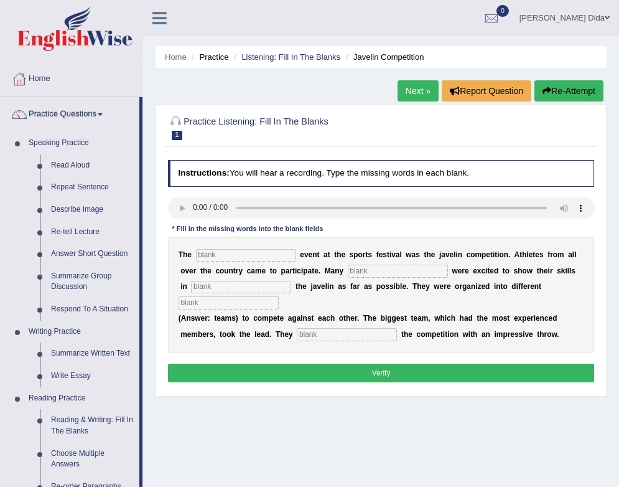
click at [148, 178] on div "Home Practice Listening: Fill In The Blanks Javelin Competition Next » Report Q…" at bounding box center [381, 311] width 476 height 623
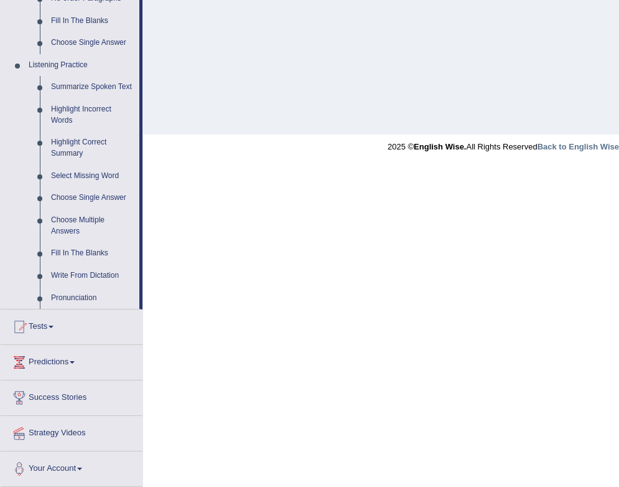
scroll to position [486, 0]
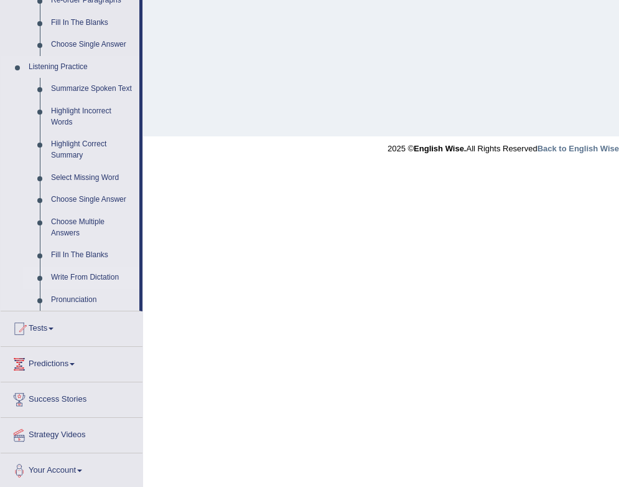
drag, startPoint x: 130, startPoint y: 285, endPoint x: 130, endPoint y: 270, distance: 15.6
click at [130, 270] on link "Write From Dictation" at bounding box center [92, 277] width 94 height 22
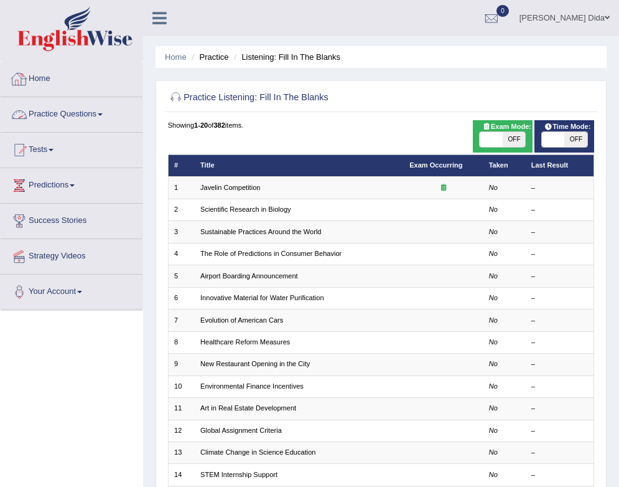
click at [113, 116] on link "Practice Questions" at bounding box center [72, 112] width 142 height 31
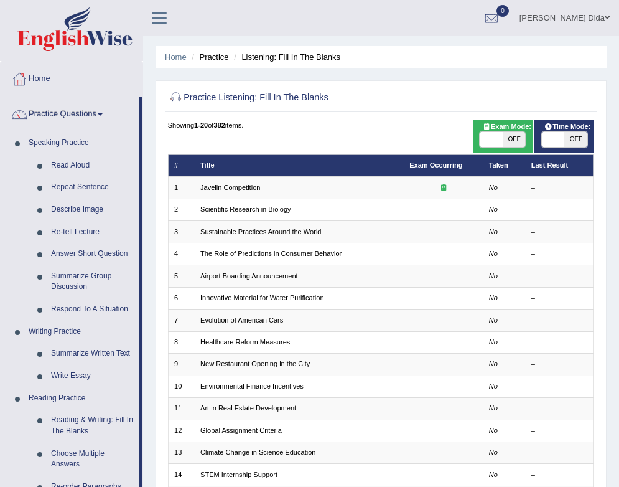
click at [150, 275] on div "Home Practice Listening: Fill In The Blanks Practice Listening: Fill In The Bla…" at bounding box center [381, 344] width 476 height 688
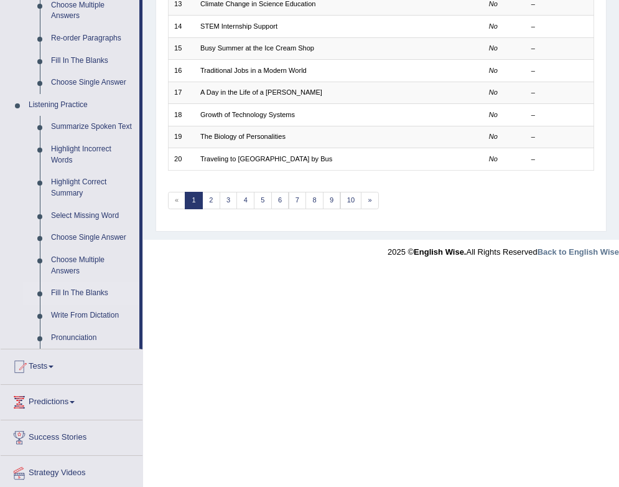
scroll to position [487, 0]
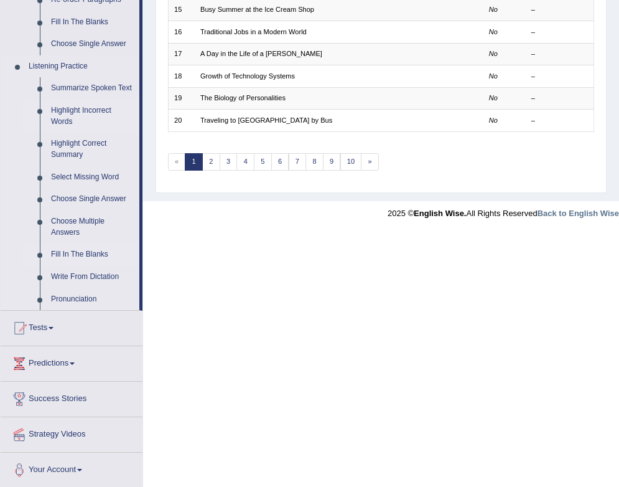
click at [89, 113] on link "Highlight Incorrect Words" at bounding box center [92, 116] width 94 height 33
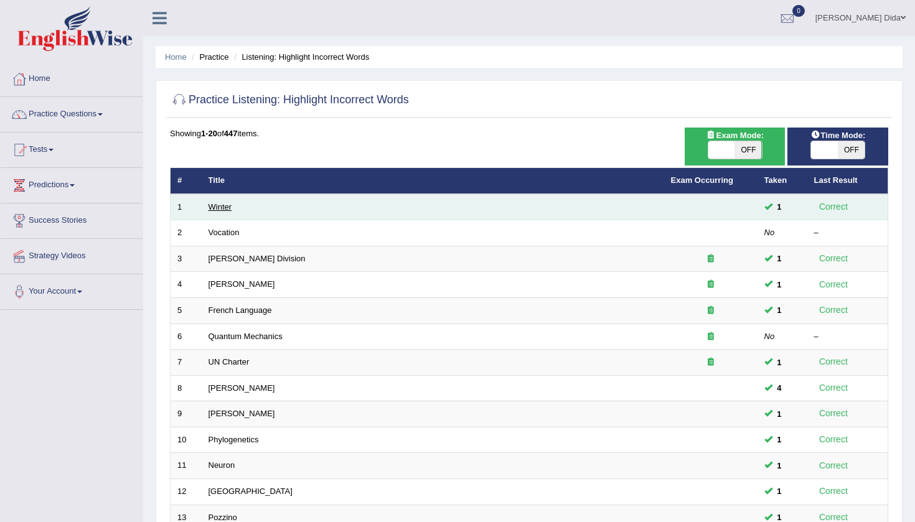
click at [222, 205] on link "Winter" at bounding box center [221, 206] width 24 height 9
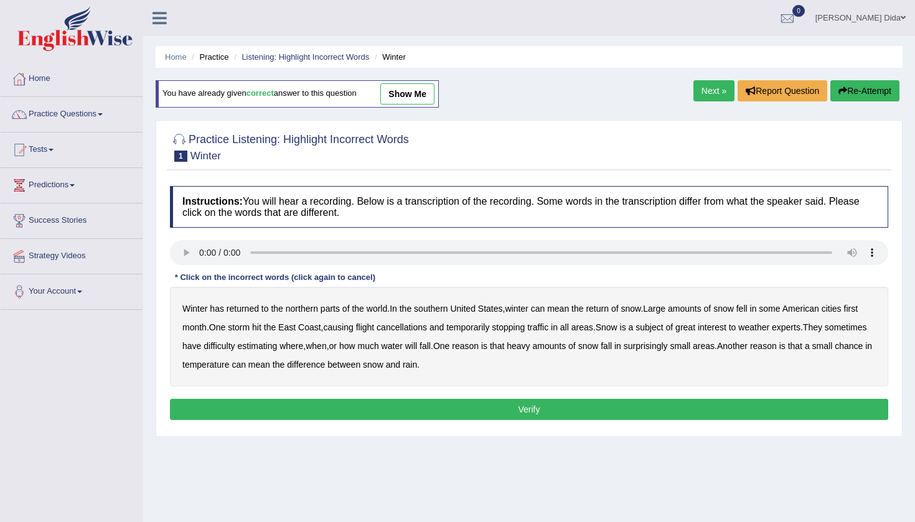
click at [200, 252] on audio at bounding box center [529, 252] width 718 height 25
click at [440, 312] on b "southern" at bounding box center [431, 309] width 34 height 10
click at [858, 311] on b "first" at bounding box center [851, 309] width 14 height 10
click at [569, 327] on b "all" at bounding box center [564, 327] width 9 height 10
click at [403, 346] on b "water" at bounding box center [392, 346] width 21 height 10
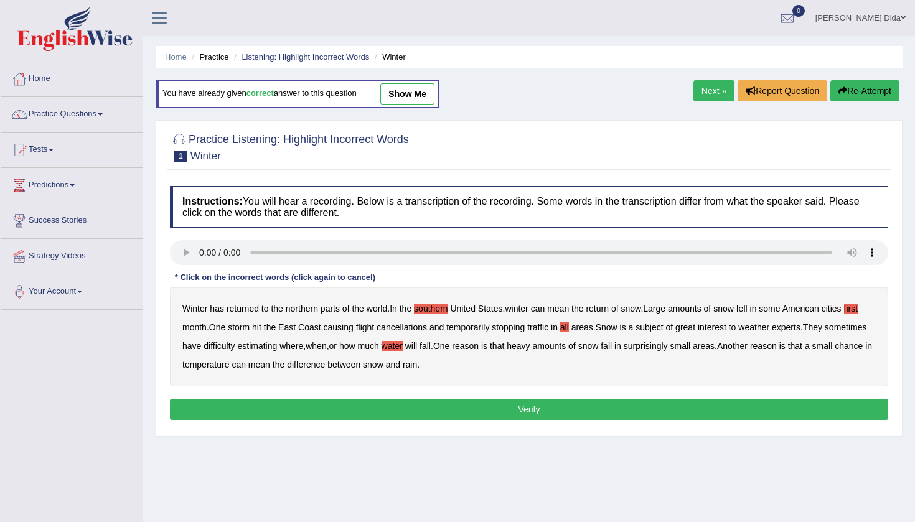
click at [835, 351] on b "chance" at bounding box center [849, 346] width 28 height 10
click at [90, 112] on link "Practice Questions" at bounding box center [72, 112] width 142 height 31
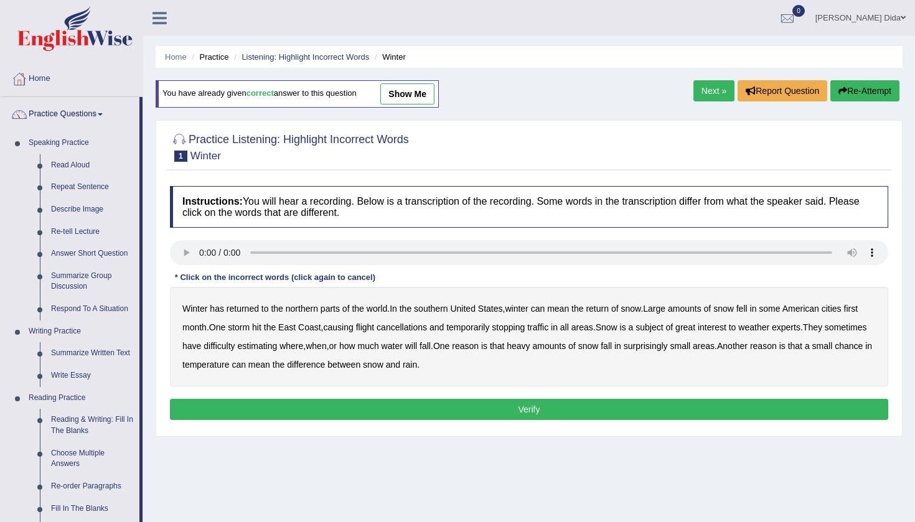
click at [149, 331] on html "Toggle navigation Home Practice Questions Speaking Practice Read Aloud Repeat S…" at bounding box center [457, 261] width 915 height 522
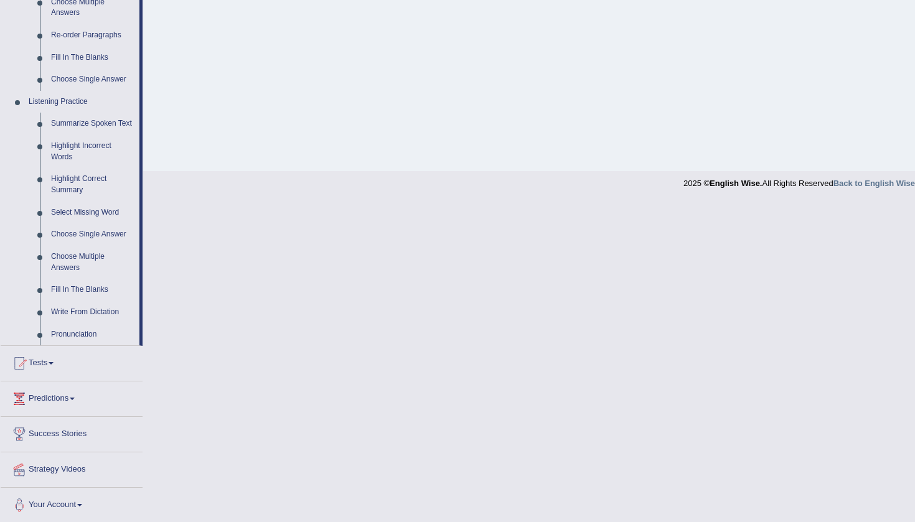
scroll to position [451, 0]
click at [87, 290] on link "Fill In The Blanks" at bounding box center [92, 291] width 94 height 22
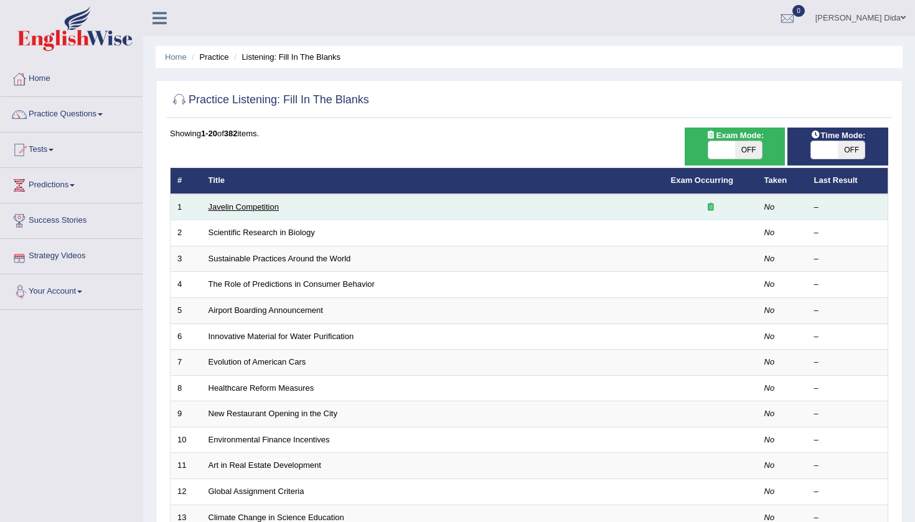
click at [234, 206] on link "Javelin Competition" at bounding box center [244, 206] width 70 height 9
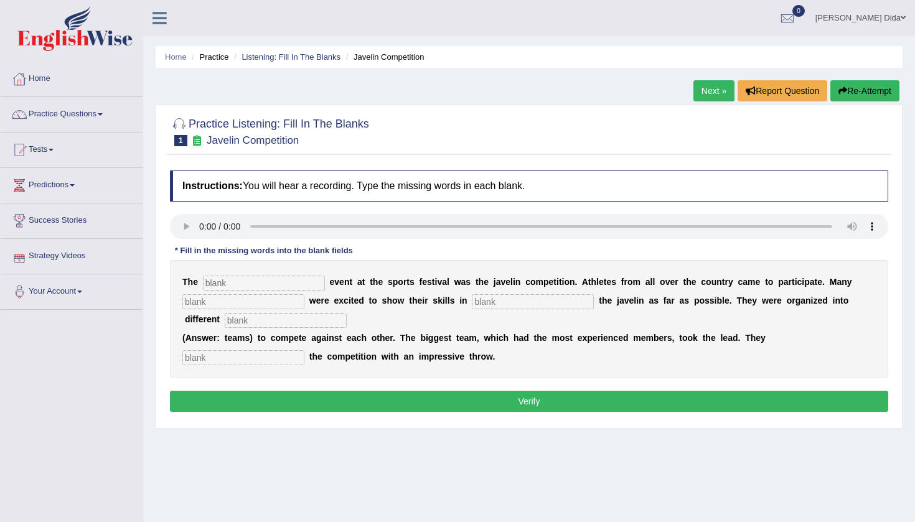
click at [78, 254] on link "Strategy Videos" at bounding box center [72, 254] width 142 height 31
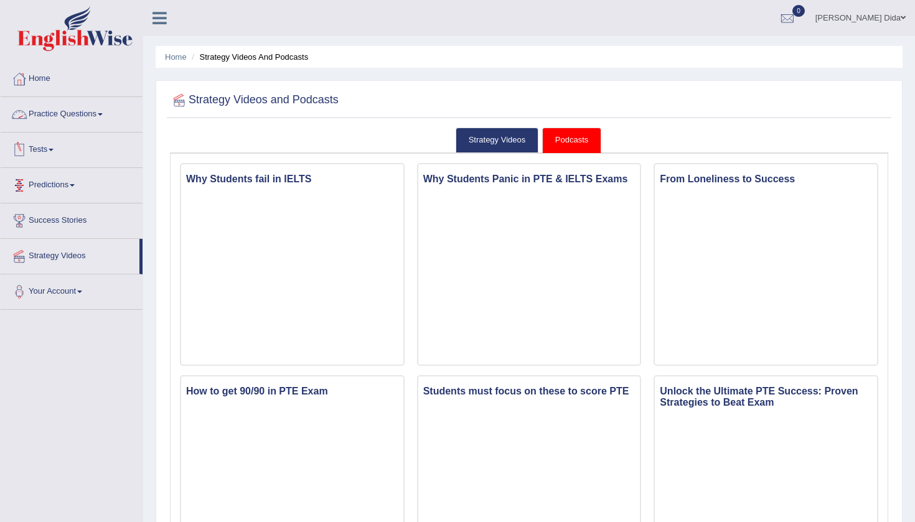
click at [103, 114] on span at bounding box center [100, 114] width 5 height 2
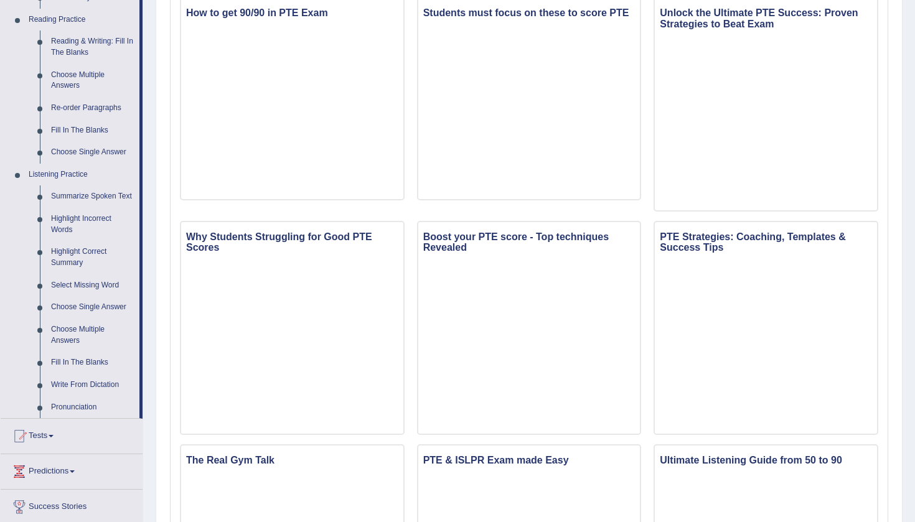
scroll to position [398, 0]
